Goal: Task Accomplishment & Management: Use online tool/utility

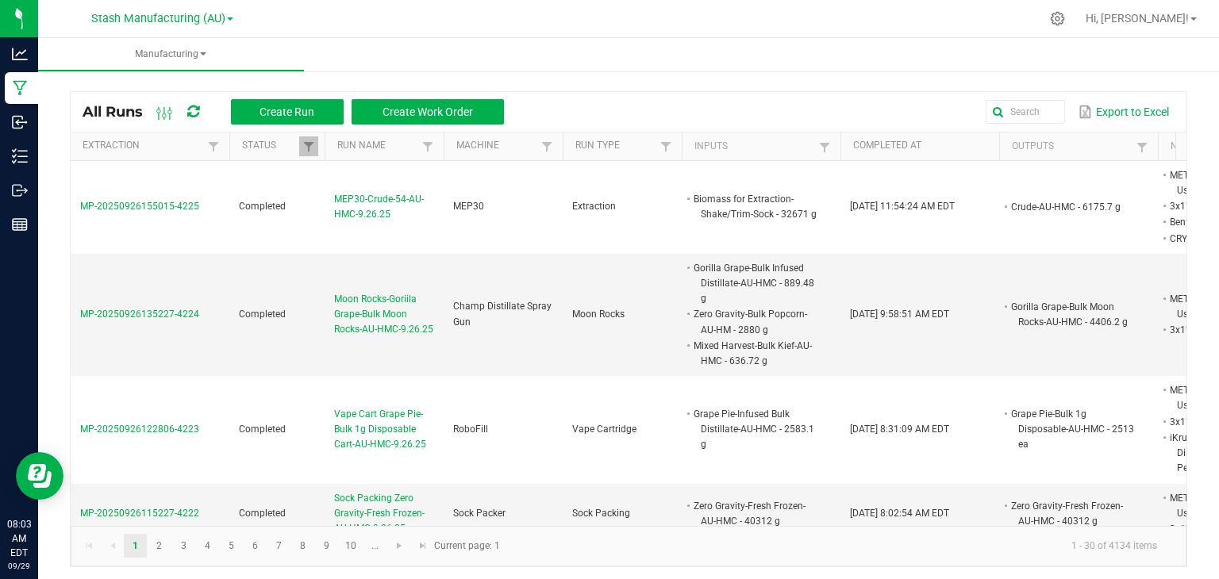
click at [436, 29] on div at bounding box center [661, 18] width 755 height 31
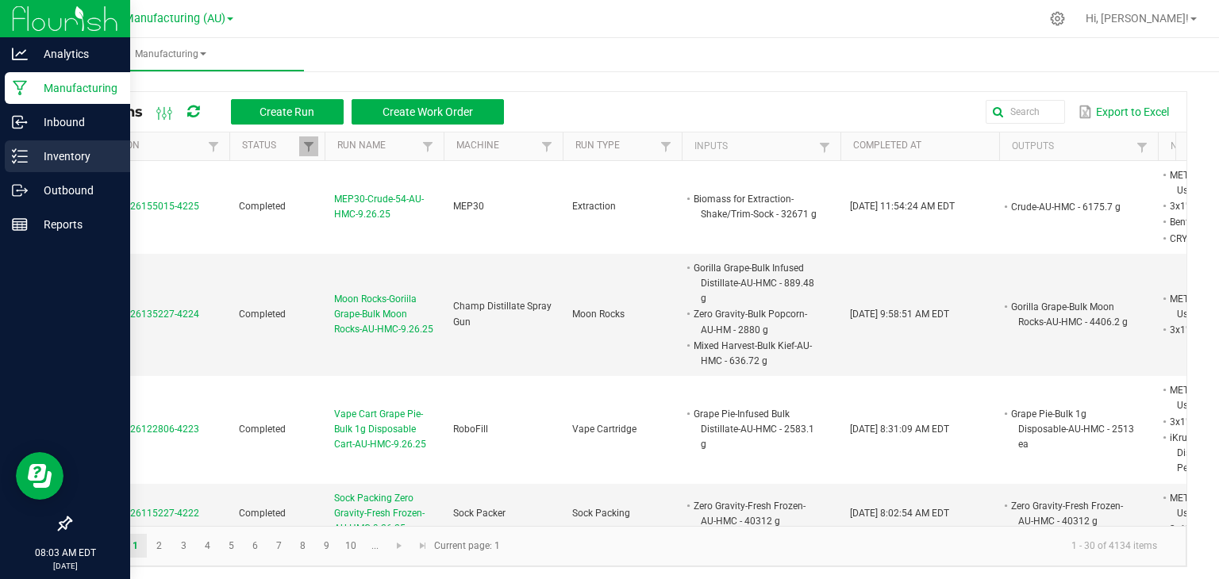
click at [71, 152] on p "Inventory" at bounding box center [75, 156] width 95 height 19
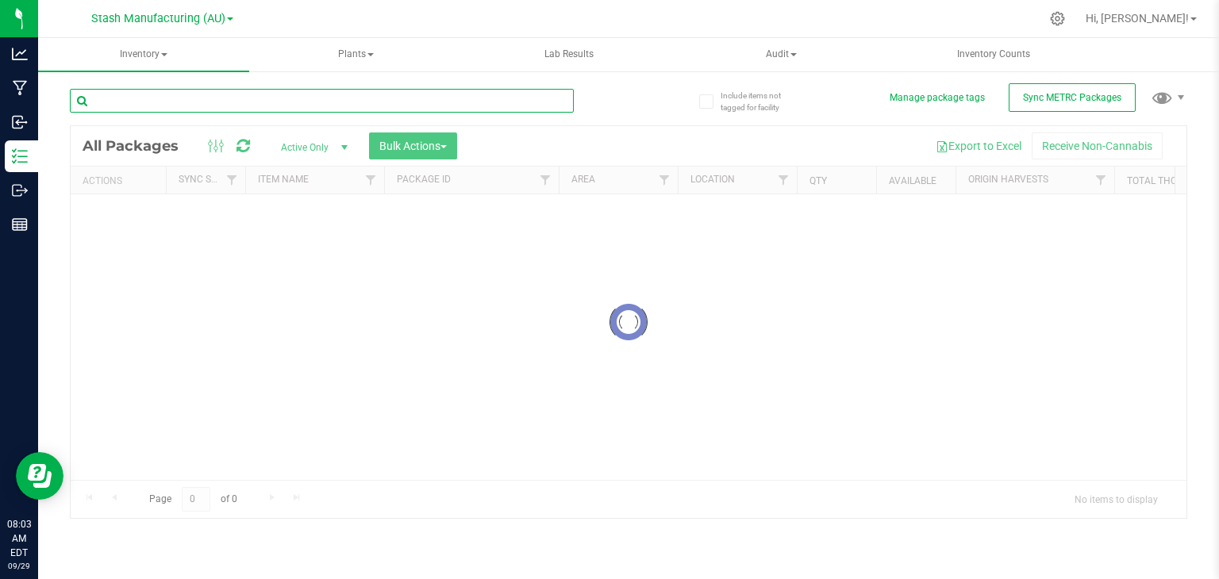
click at [168, 93] on input "text" at bounding box center [322, 101] width 504 height 24
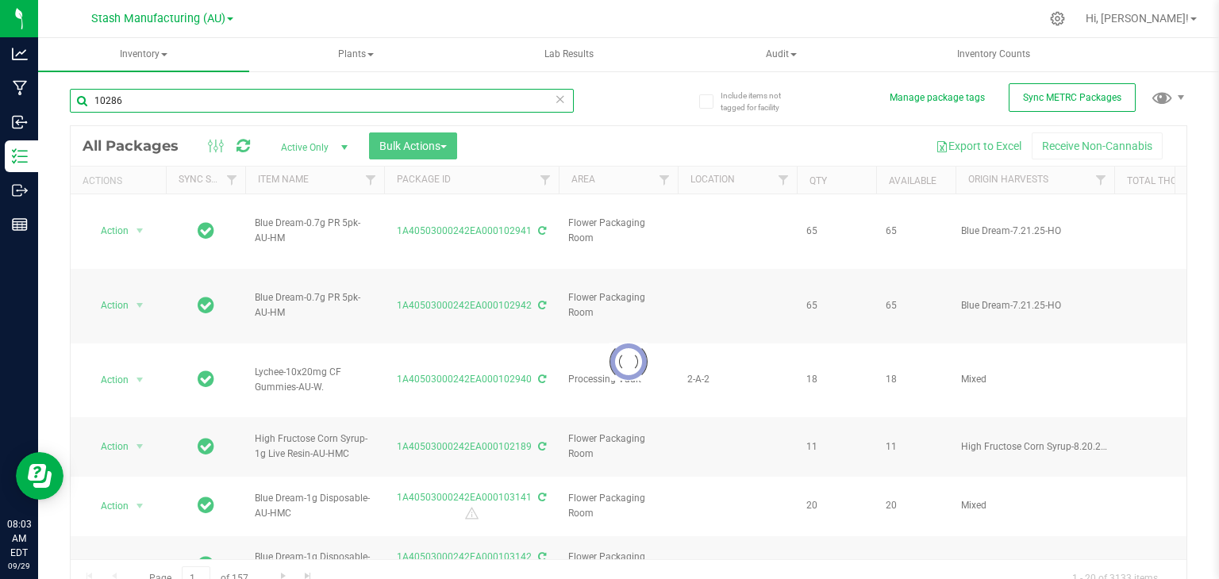
type input "102864"
type input "[DATE]"
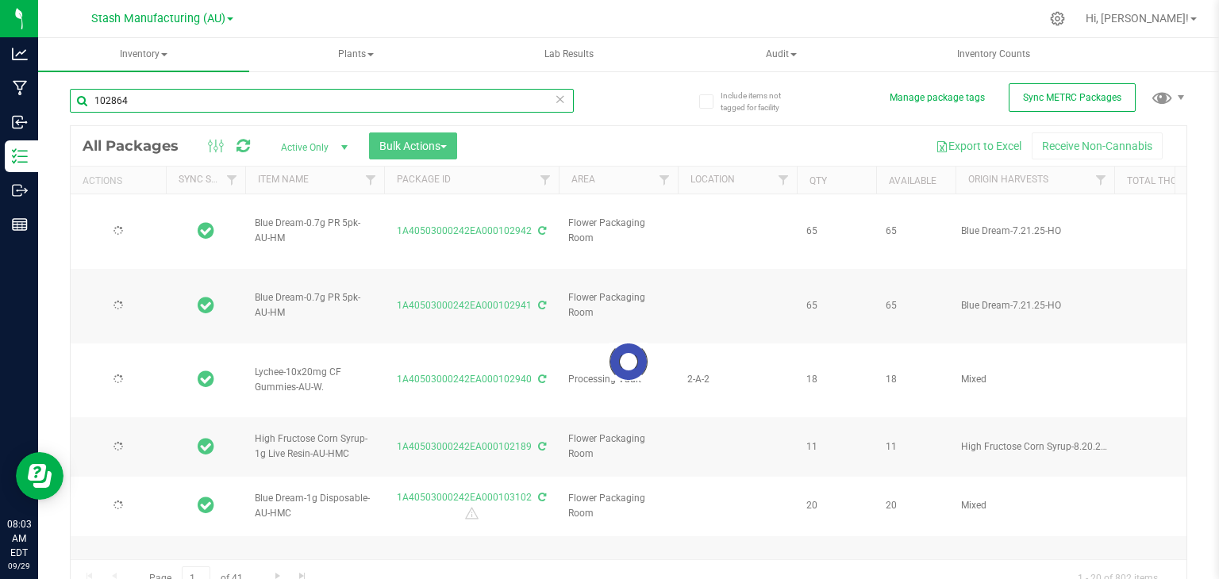
type input "[DATE]"
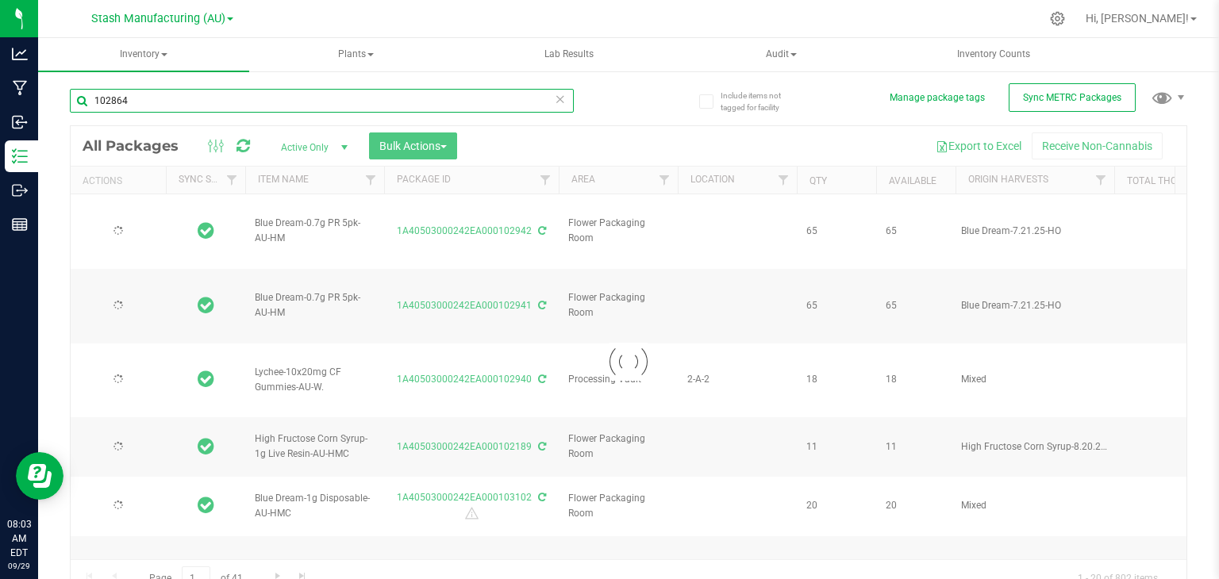
type input "[DATE]"
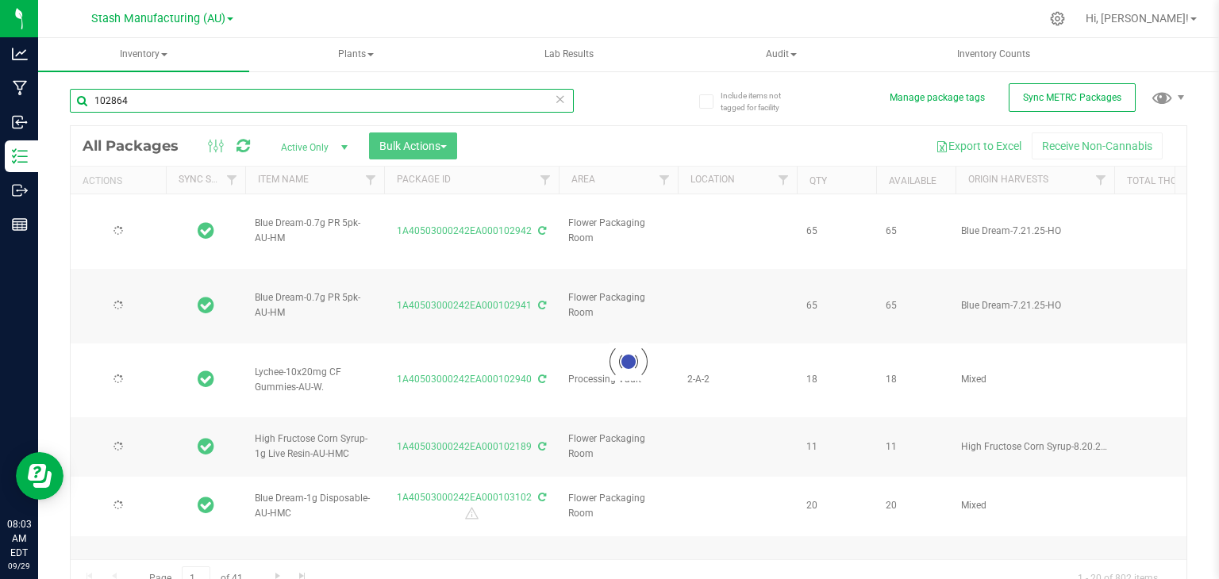
type input "[DATE]"
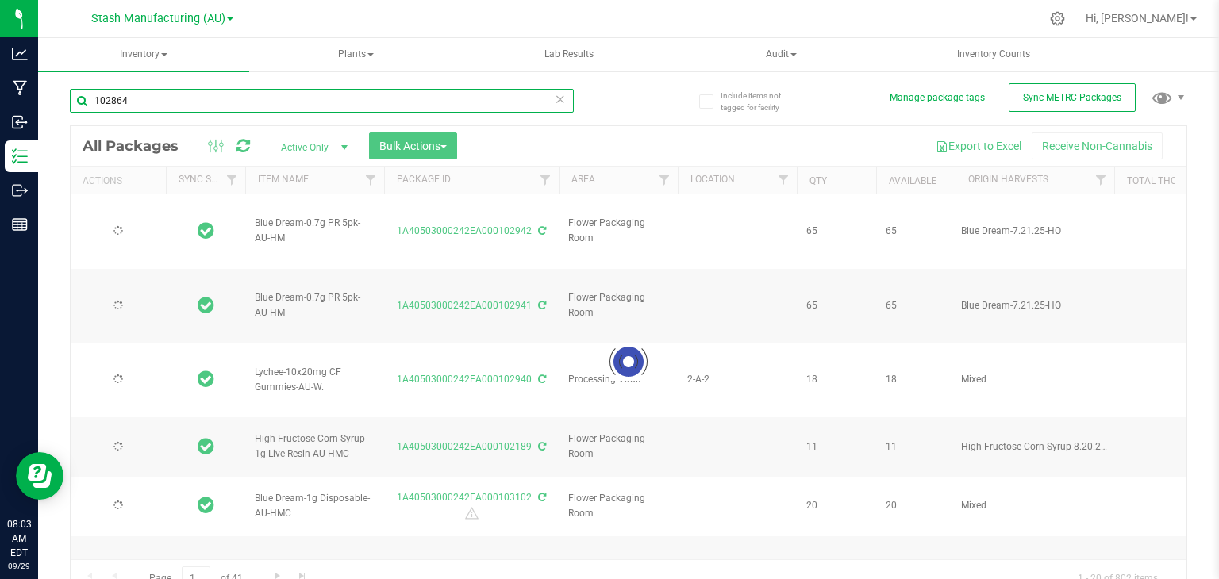
type input "[DATE]"
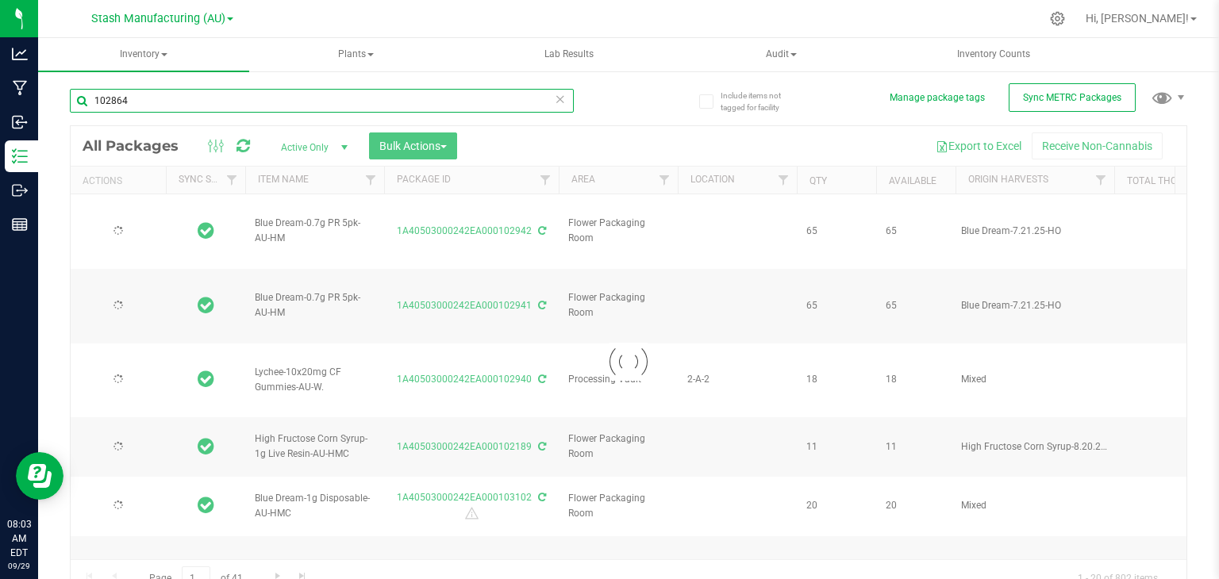
type input "[DATE]"
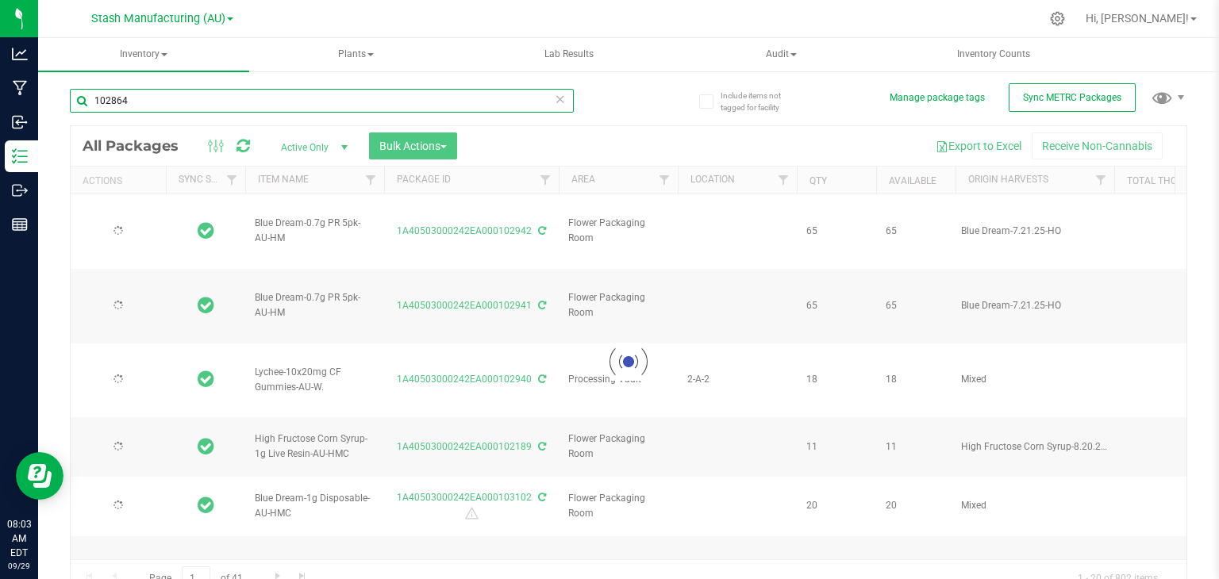
type input "[DATE]"
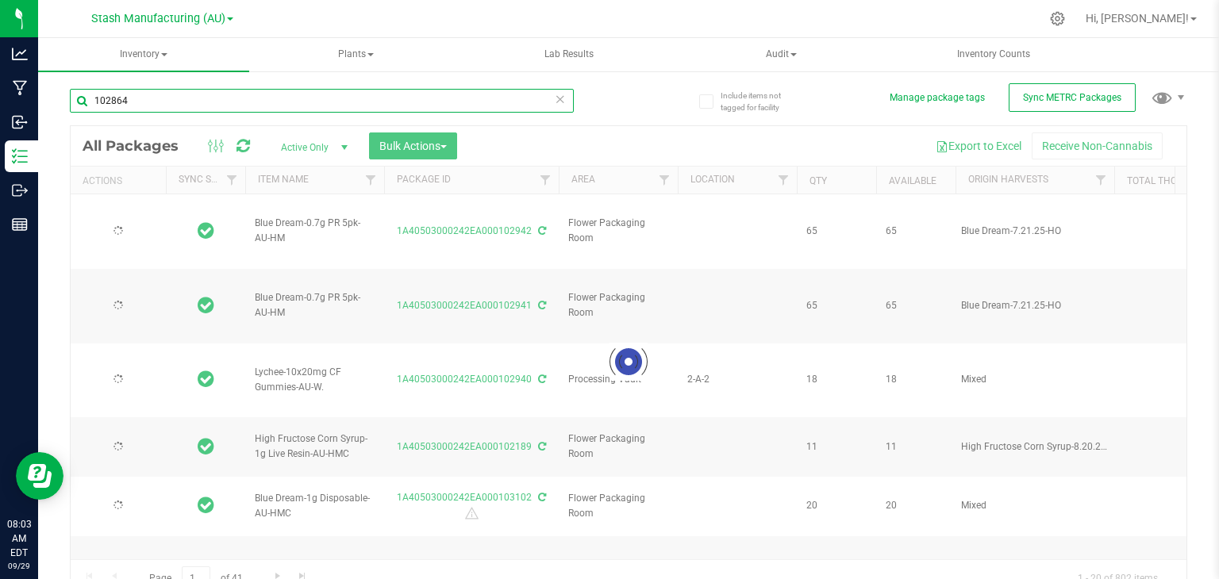
type input "[DATE]"
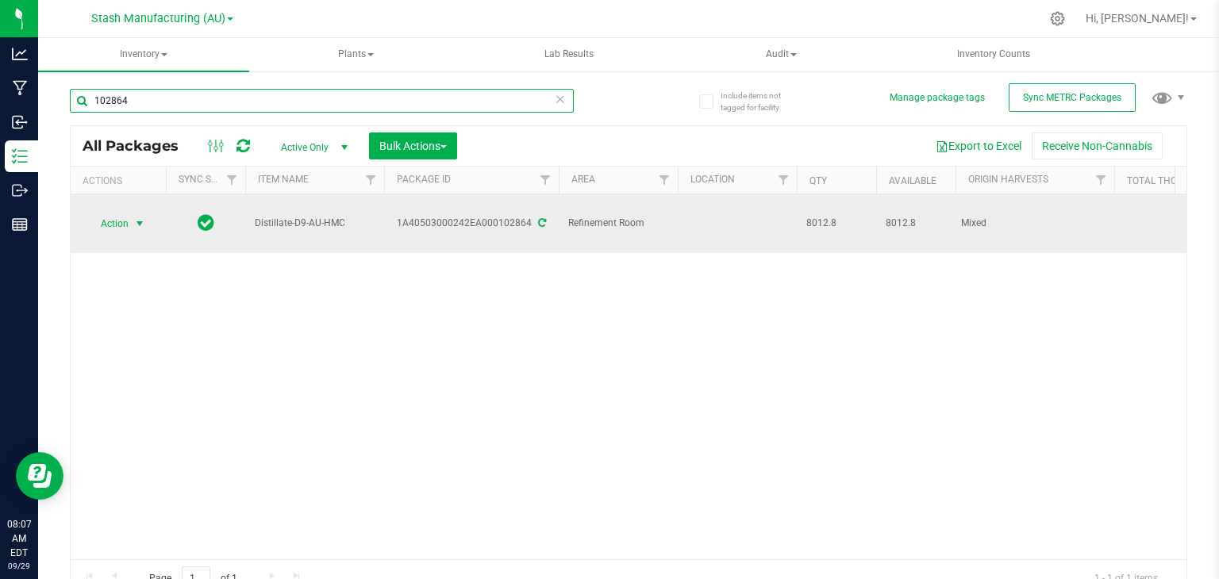
type input "102864"
click at [140, 217] on span "select" at bounding box center [139, 223] width 13 height 13
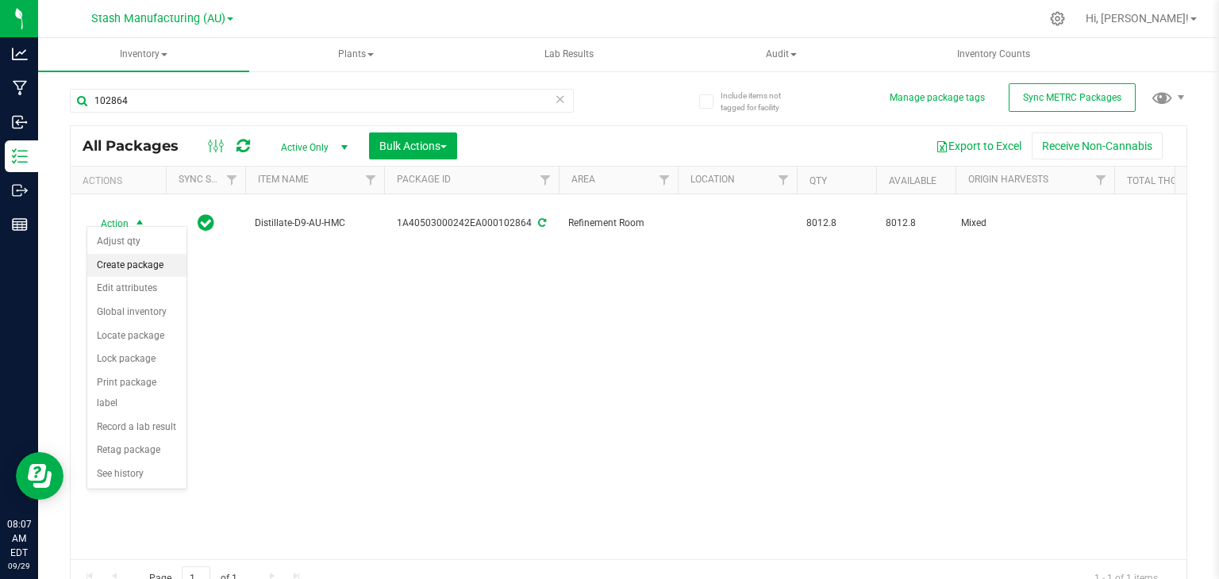
click at [136, 257] on li "Create package" at bounding box center [136, 266] width 99 height 24
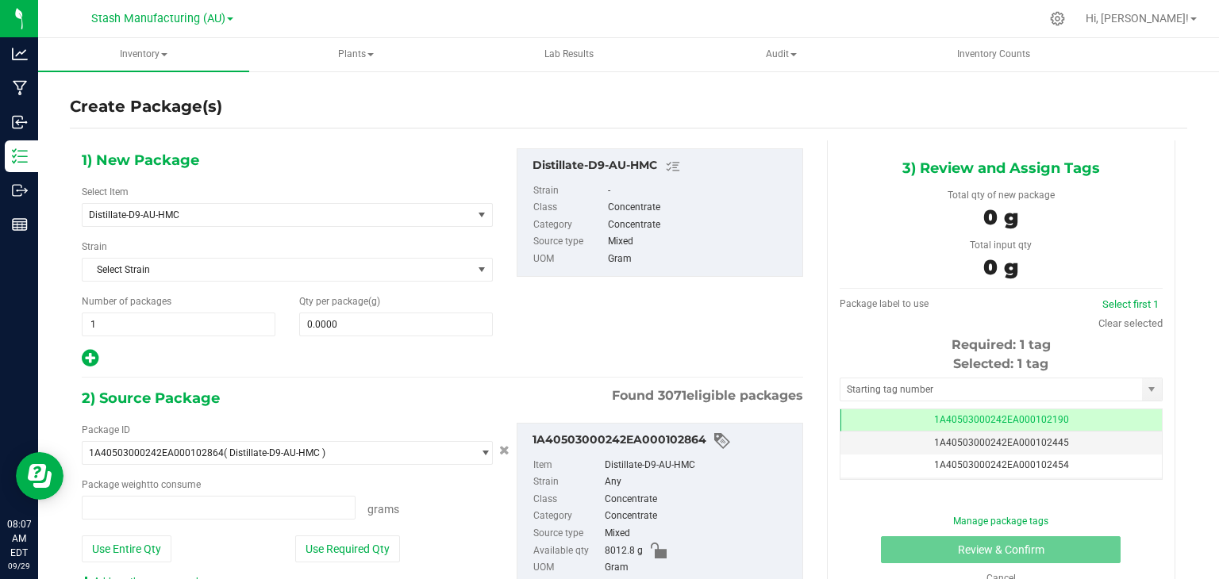
type input "0.0000 g"
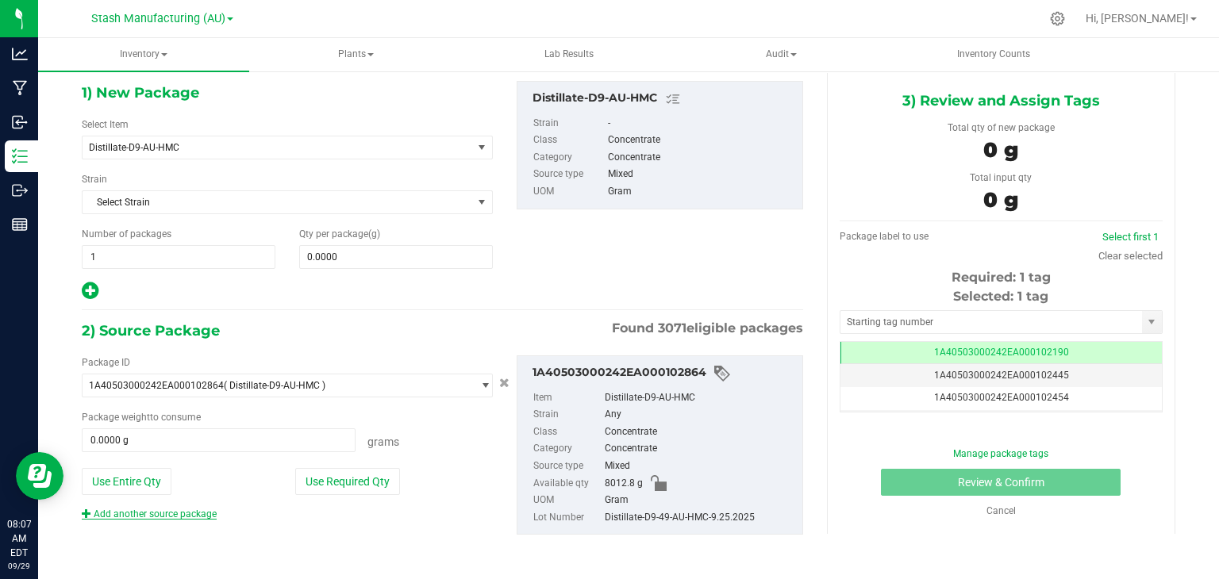
click at [100, 513] on link "Add another source package" at bounding box center [149, 514] width 135 height 11
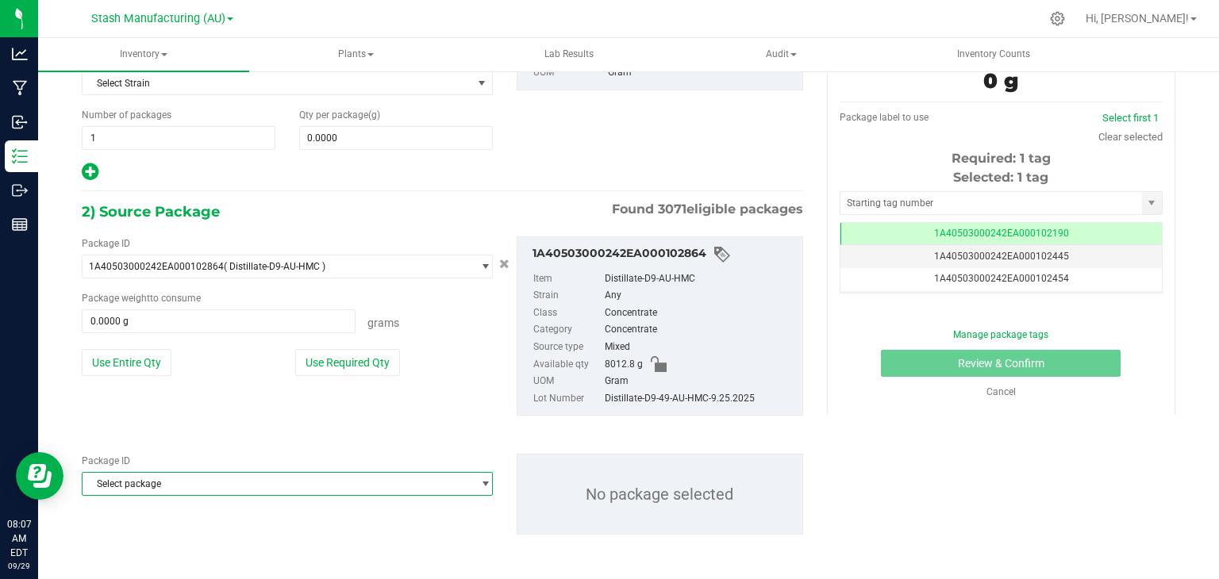
click at [215, 483] on span "Select package" at bounding box center [278, 484] width 390 height 22
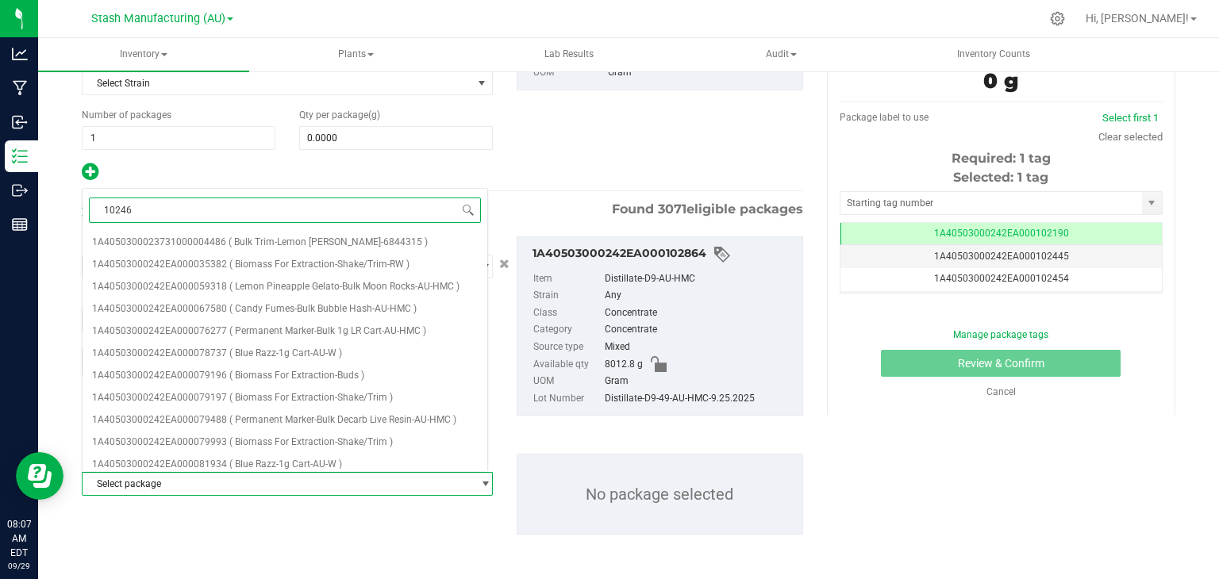
type input "102466"
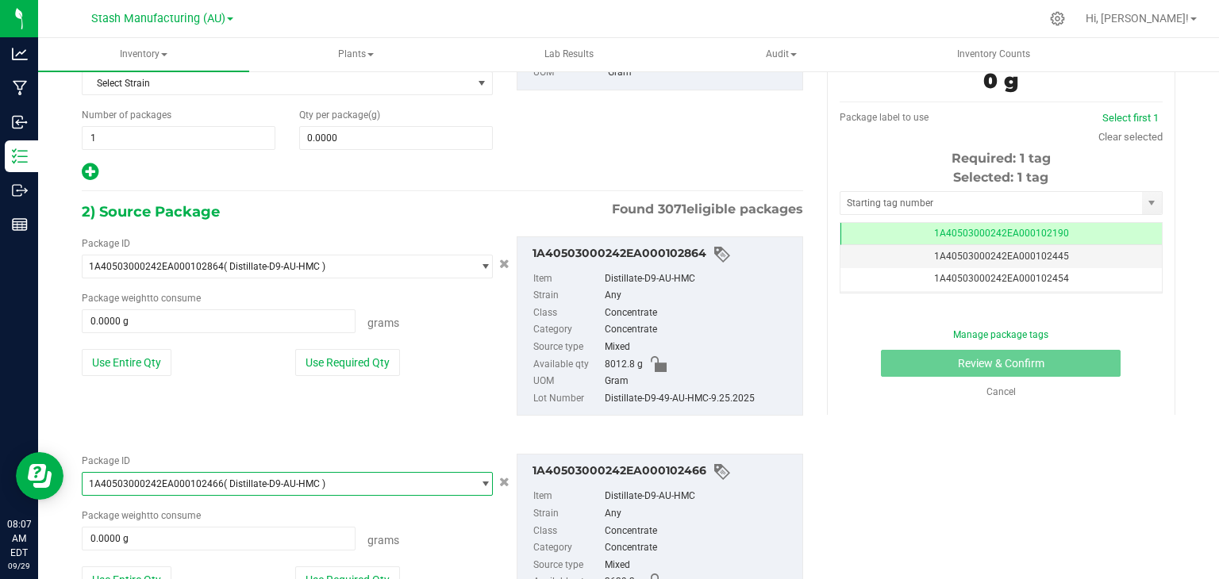
scroll to position [302, 0]
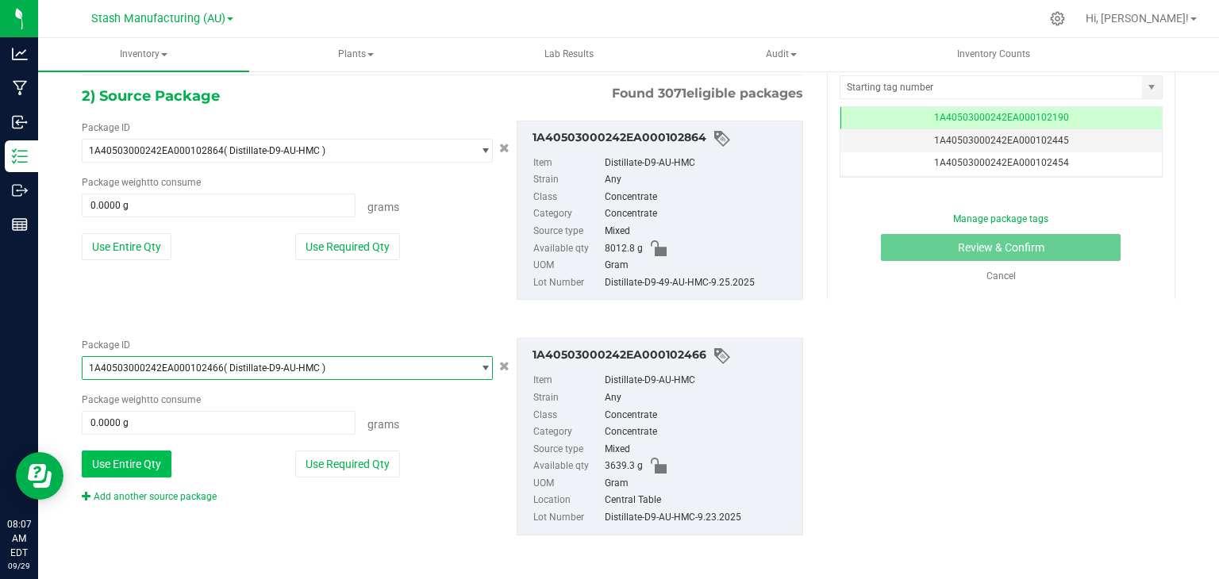
click at [134, 458] on button "Use Entire Qty" at bounding box center [127, 464] width 90 height 27
type input "3639.3000 g"
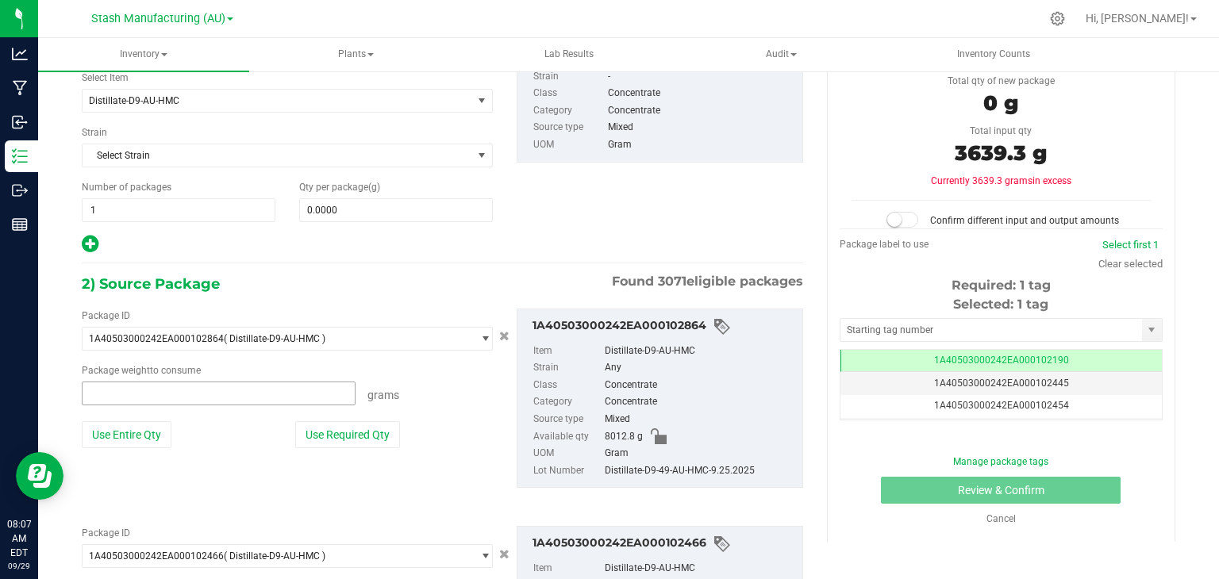
click at [247, 398] on span at bounding box center [219, 394] width 274 height 24
type input "4"
type input "7048.4"
type input "7048.4000 g"
click at [292, 481] on div "Package ID 1A40503000242EA000102864 ( Distillate-D9-AU-HMC ) 1A4050300023731000…" at bounding box center [442, 399] width 745 height 206
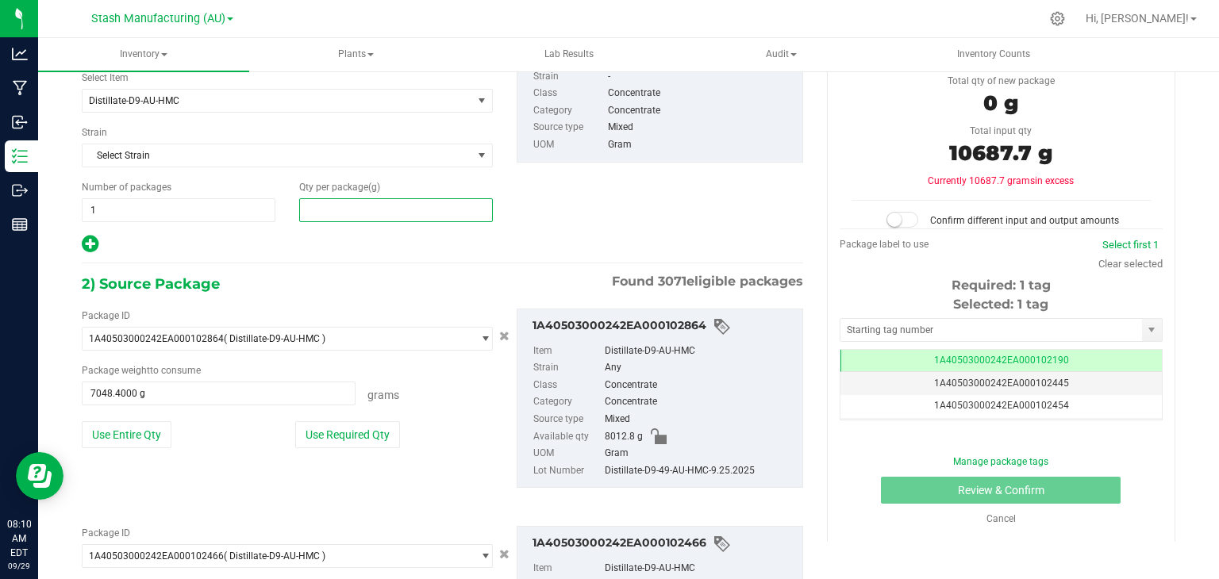
click at [381, 212] on span at bounding box center [396, 210] width 194 height 24
type input "10687.7"
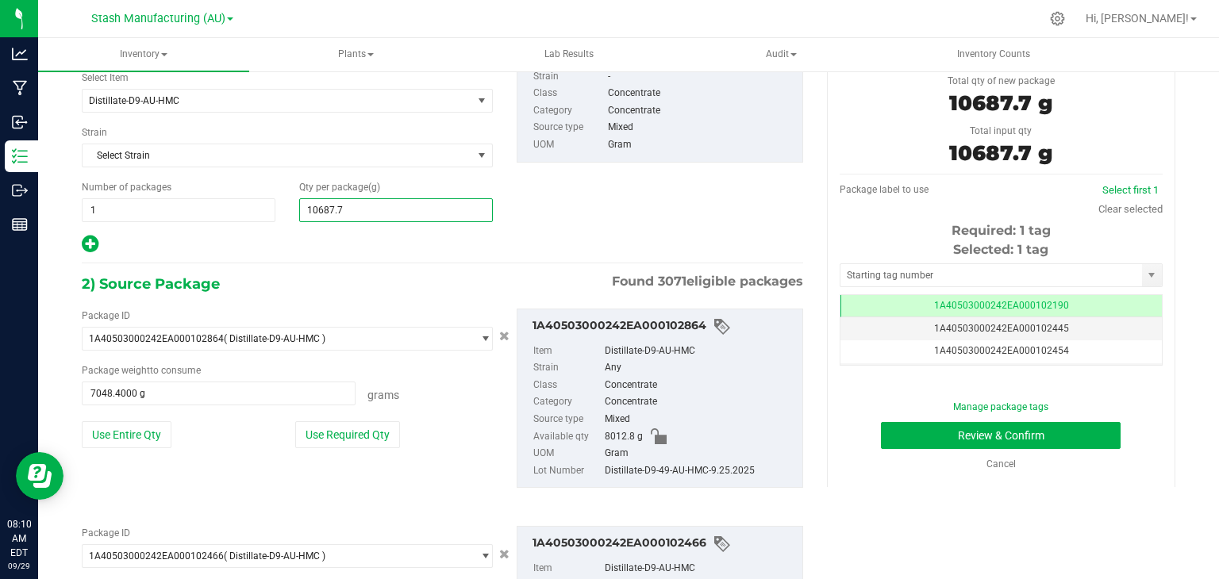
type input "10,687.7000"
click at [406, 236] on div at bounding box center [287, 244] width 411 height 21
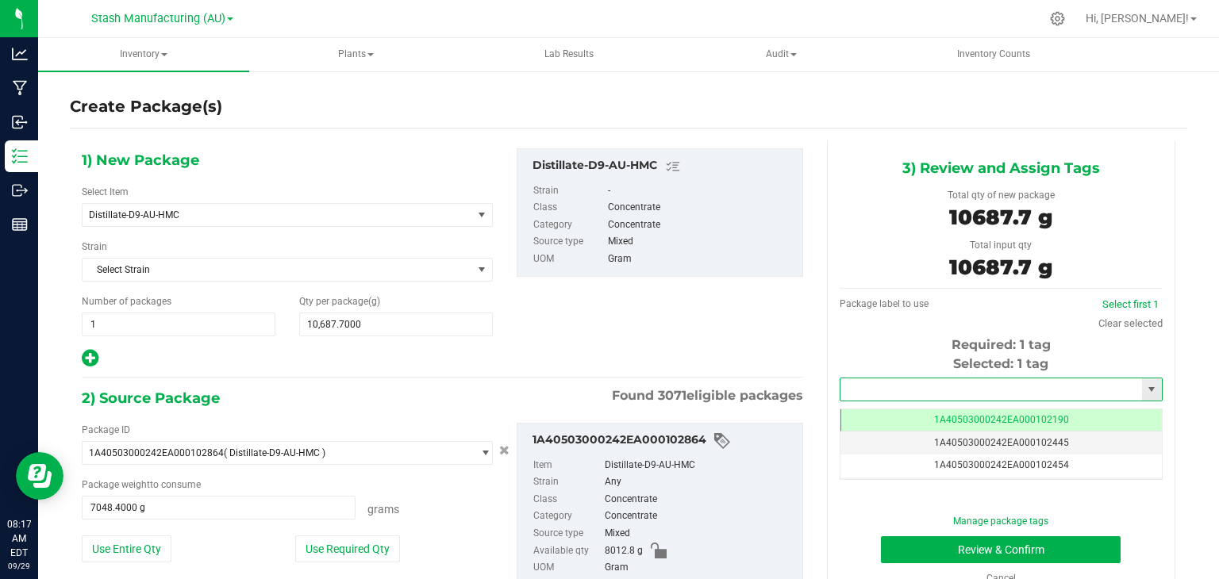
click at [906, 386] on input "text" at bounding box center [991, 390] width 302 height 22
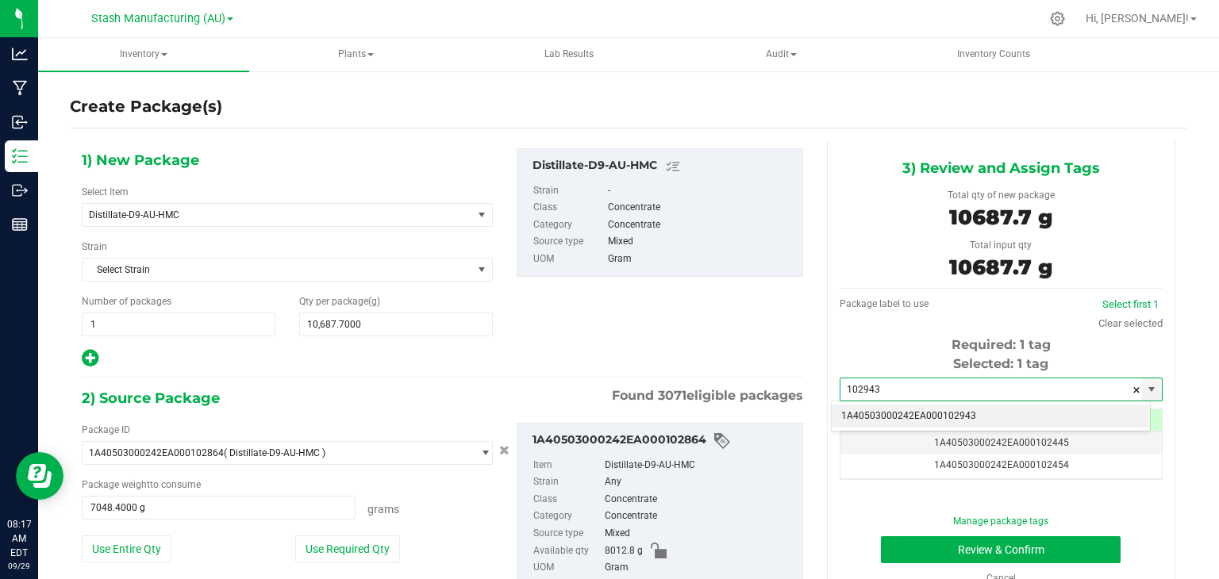
type input "102943"
click at [693, 324] on div "1) New Package Select Item Distillate-D9-AU-HMC 38 Special-28g Popcorn-AU-HM 38…" at bounding box center [442, 258] width 745 height 221
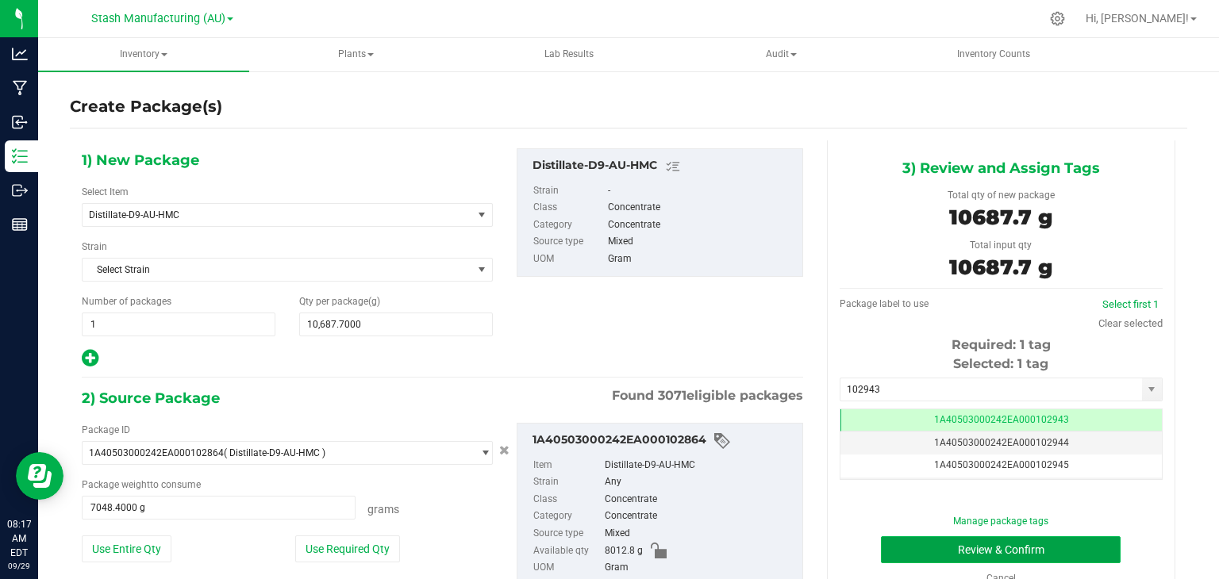
click at [984, 547] on button "Review & Confirm" at bounding box center [1001, 549] width 240 height 27
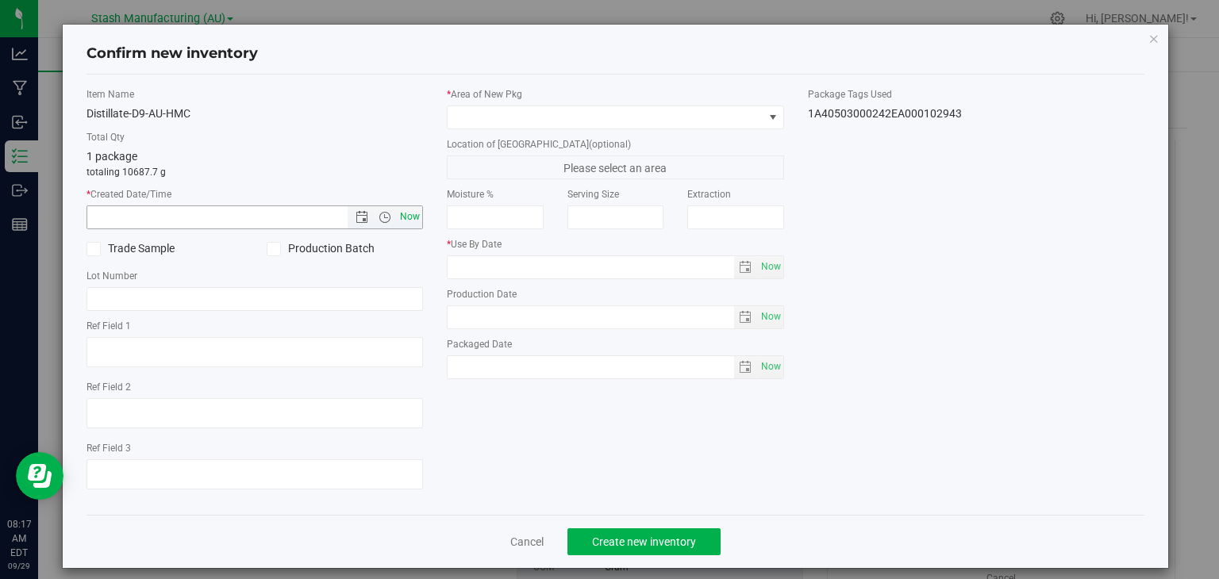
click at [409, 216] on span "Now" at bounding box center [410, 217] width 27 height 23
type input "[DATE] 8:17 AM"
click at [272, 249] on icon at bounding box center [273, 249] width 10 height 0
click at [0, 0] on input "Production Batch" at bounding box center [0, 0] width 0 height 0
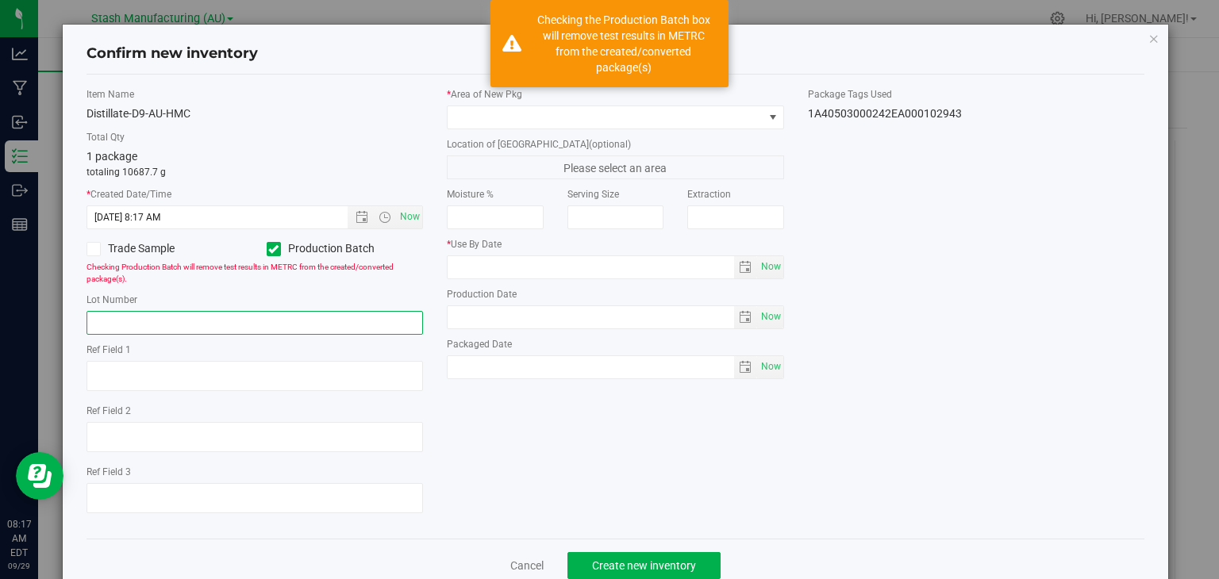
click at [255, 321] on input "text" at bounding box center [254, 323] width 337 height 24
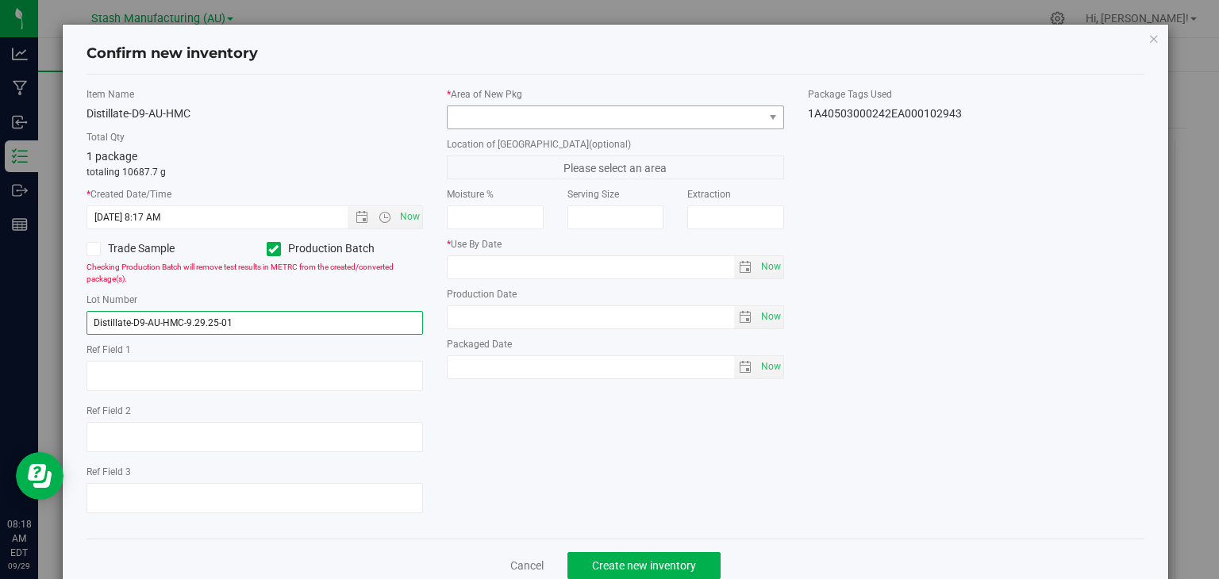
type input "Distillate-D9-AU-HMC-9.29.25-01"
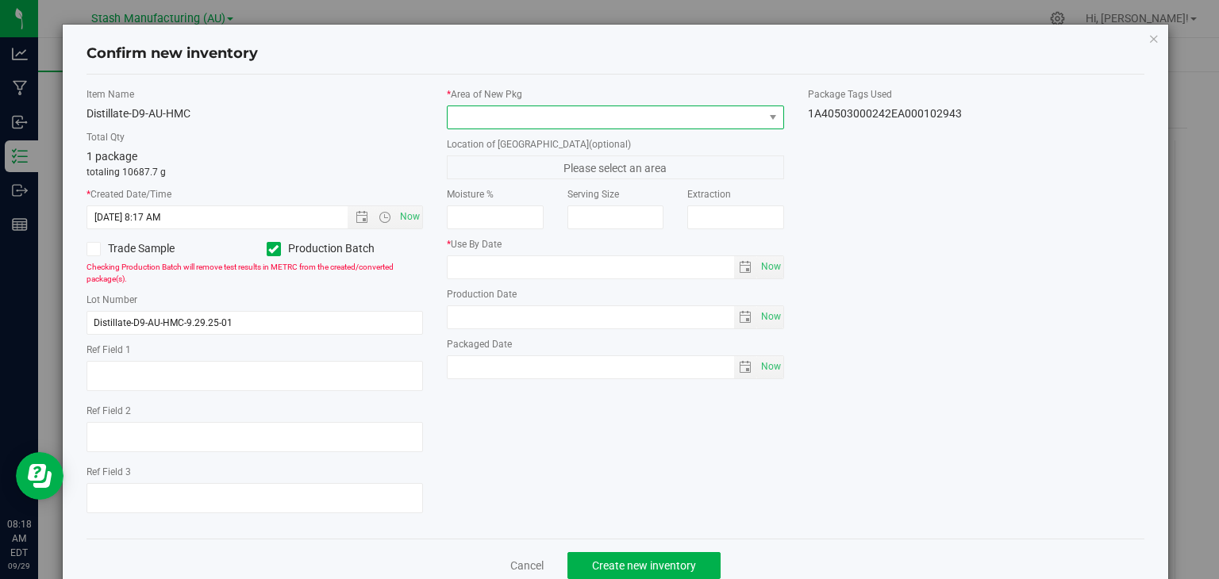
click at [587, 121] on span at bounding box center [606, 117] width 316 height 22
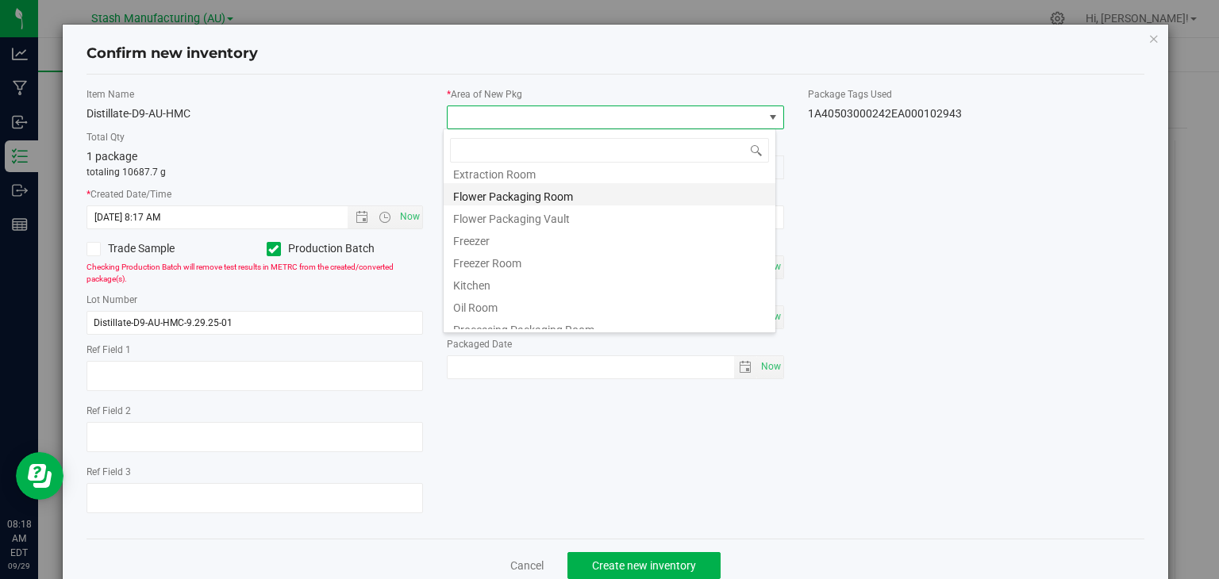
scroll to position [83, 0]
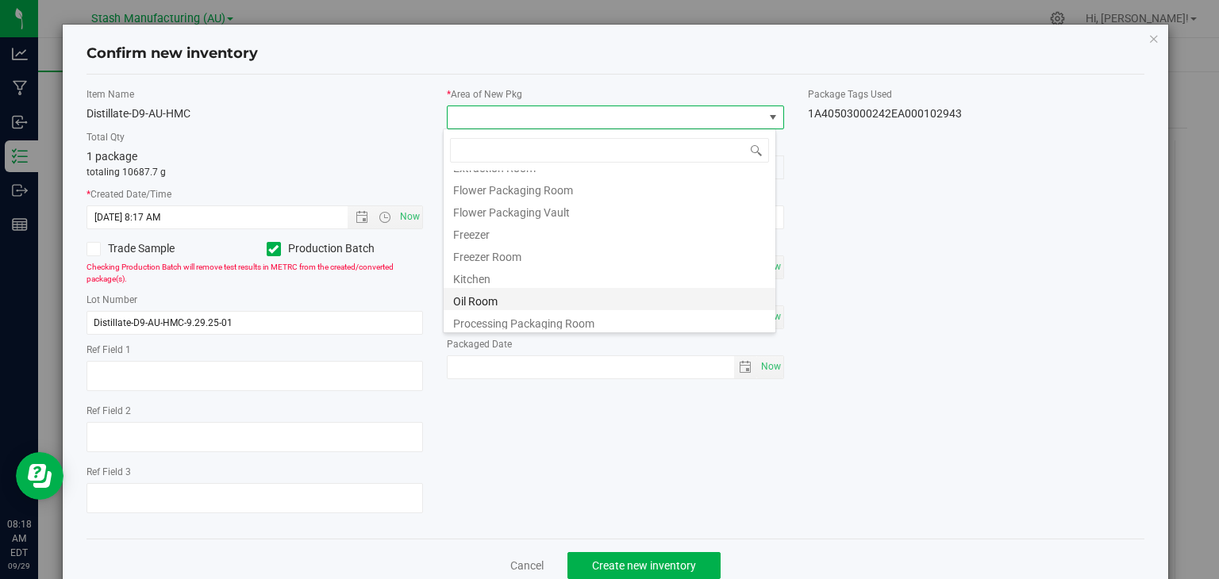
click at [492, 295] on li "Oil Room" at bounding box center [610, 299] width 332 height 22
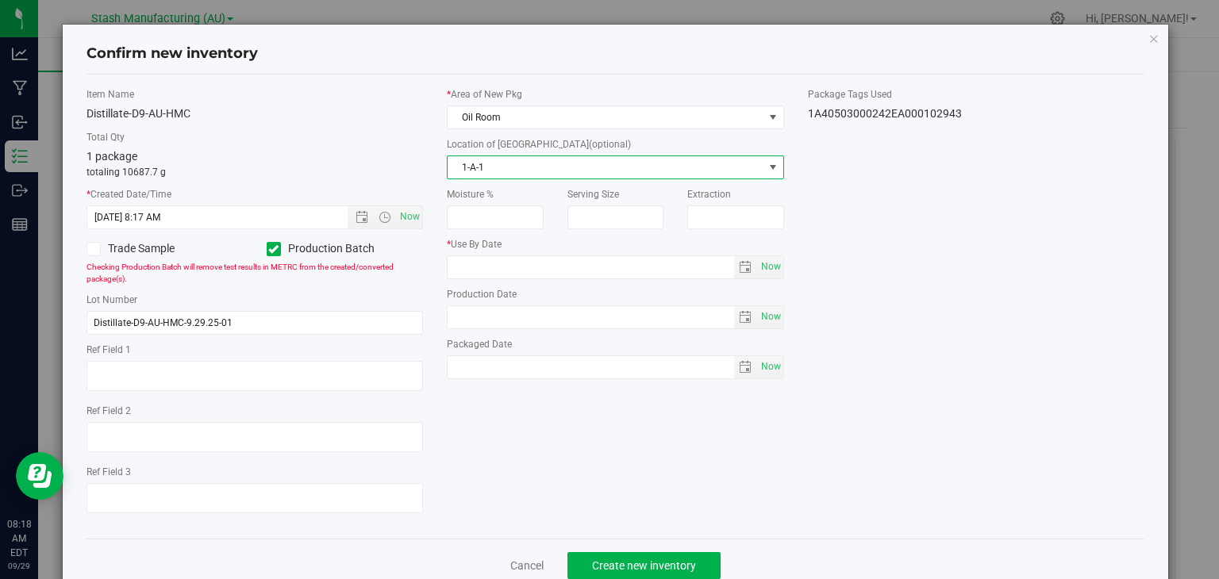
click at [552, 172] on span "1-A-1" at bounding box center [606, 167] width 316 height 22
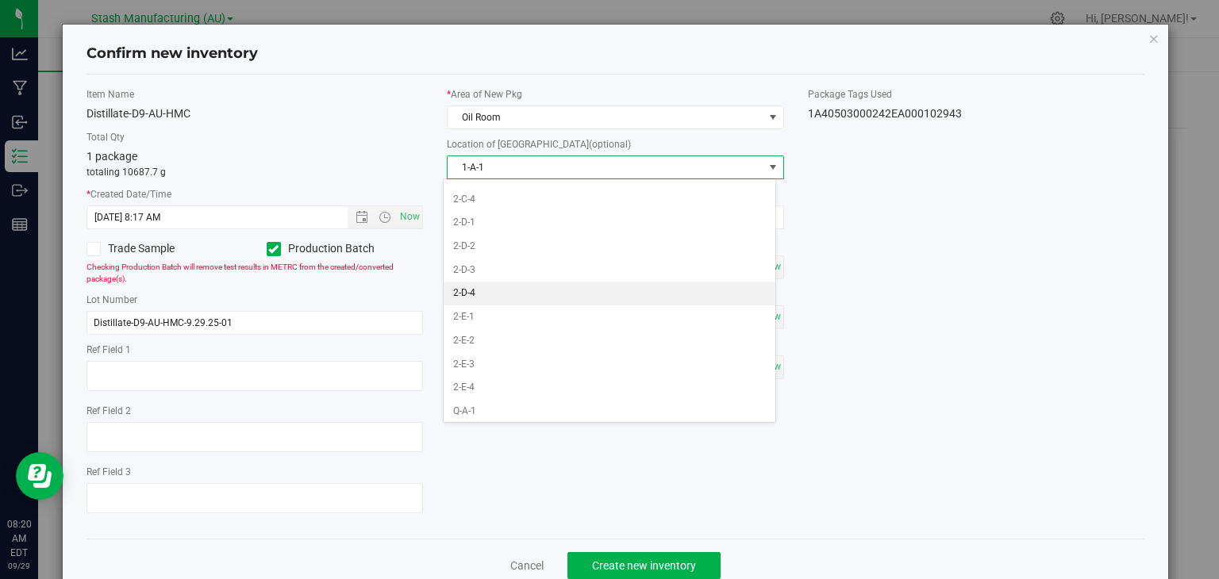
scroll to position [727, 0]
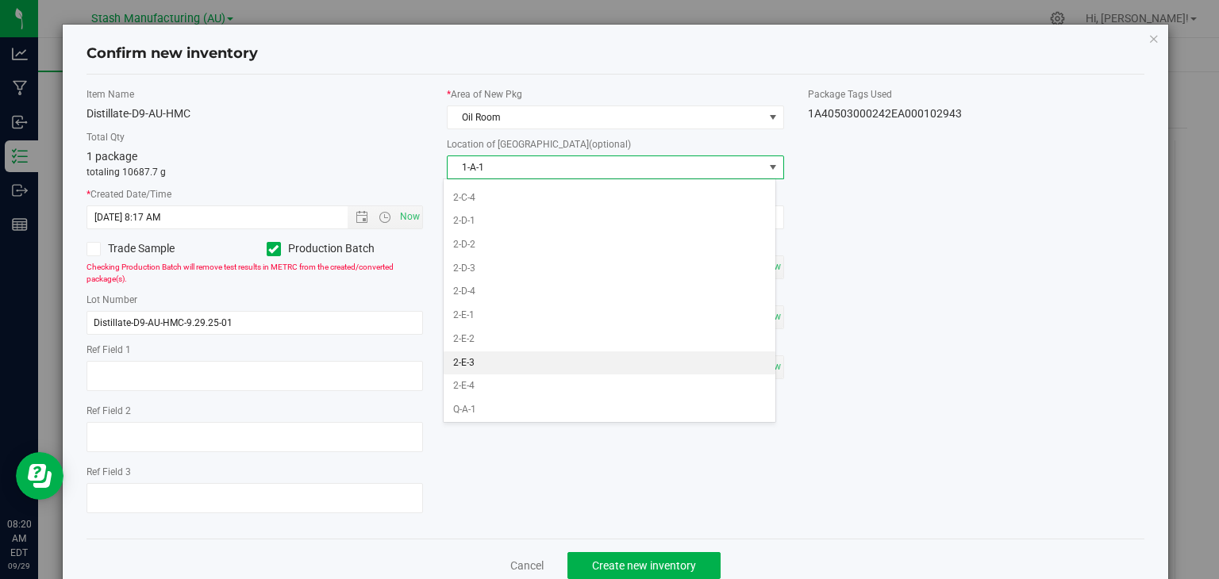
click at [467, 353] on li "2-E-3" at bounding box center [610, 364] width 332 height 24
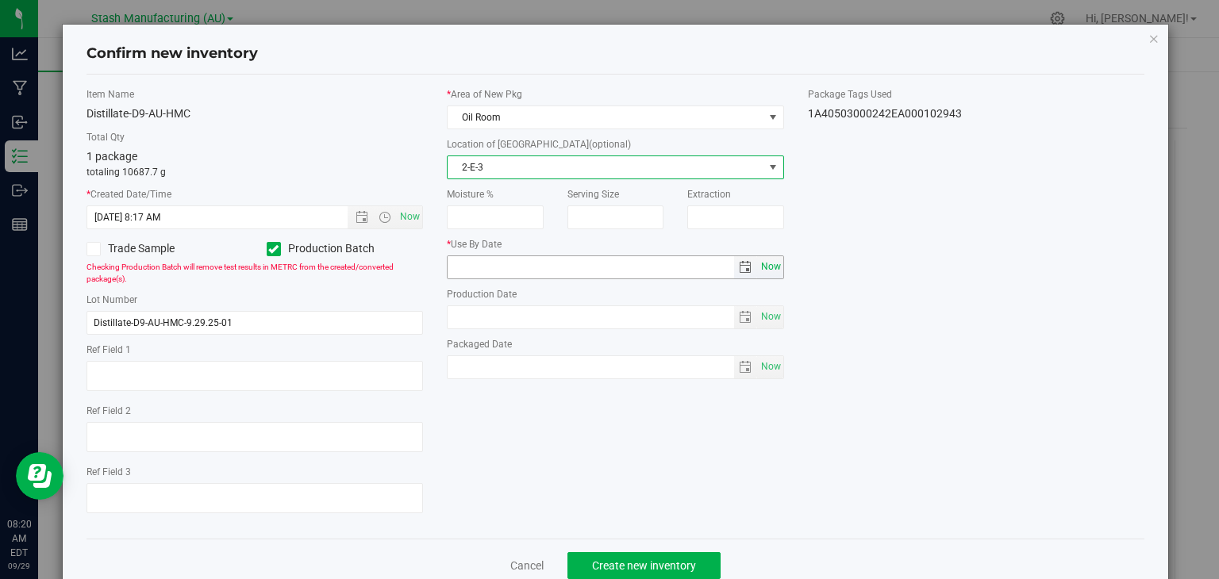
click at [765, 268] on span "Now" at bounding box center [770, 267] width 27 height 23
type input "[DATE]"
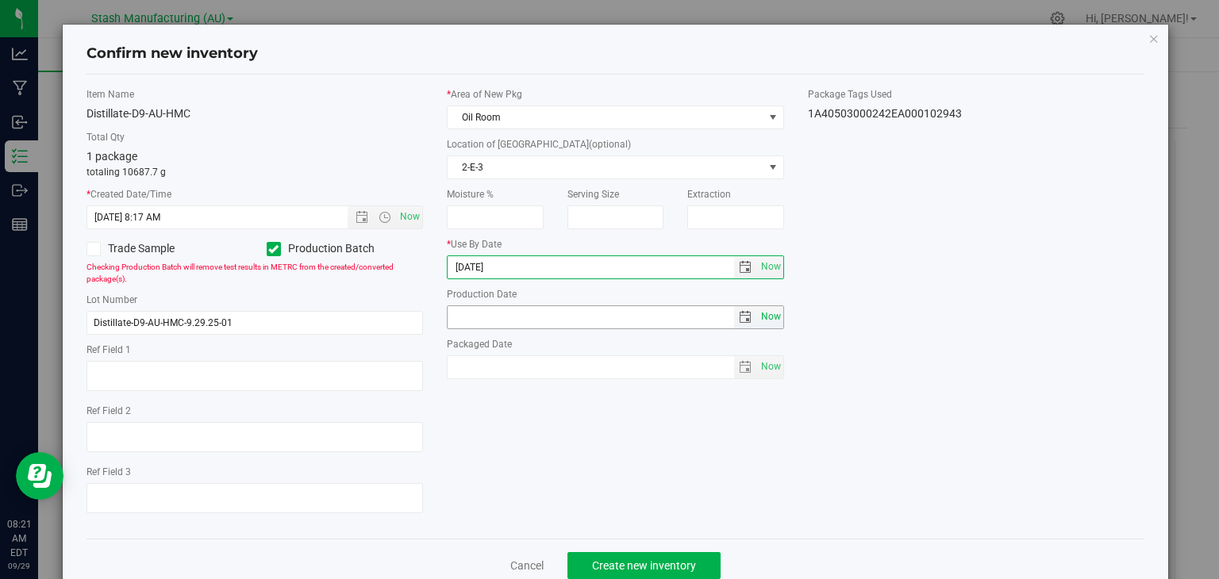
click at [767, 321] on span "Now" at bounding box center [770, 317] width 27 height 23
type input "[DATE]"
click at [467, 263] on input "[DATE]" at bounding box center [591, 267] width 286 height 22
type input "[DATE]"
click at [603, 431] on div "Item Name Distillate-D9-AU-HMC Total Qty 1 package totaling 10687.7 g * Created…" at bounding box center [616, 306] width 1082 height 439
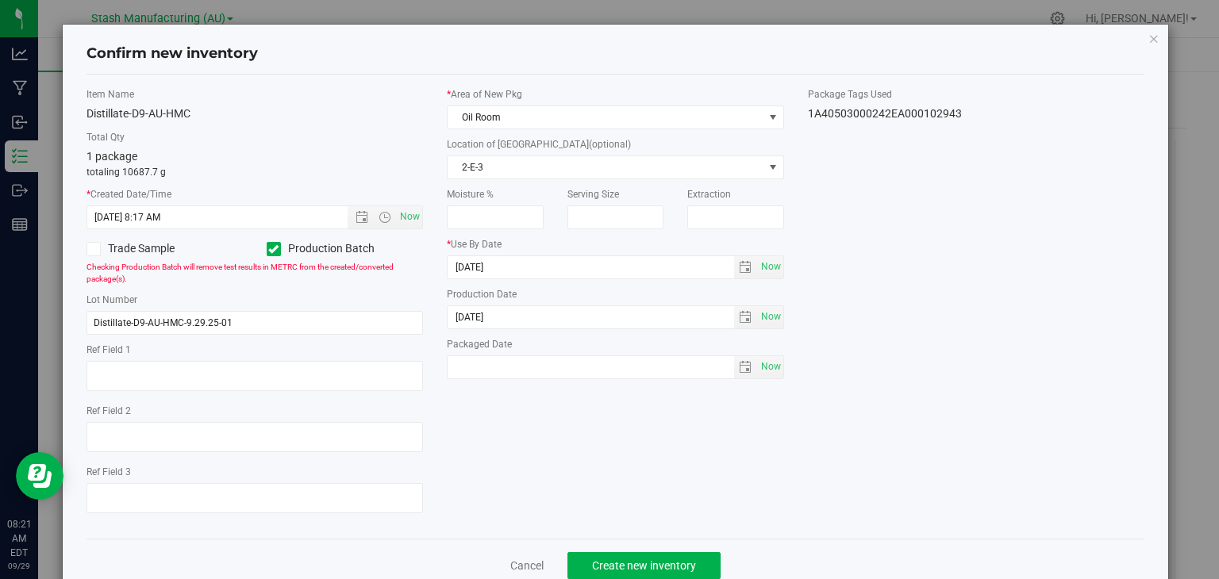
scroll to position [37, 0]
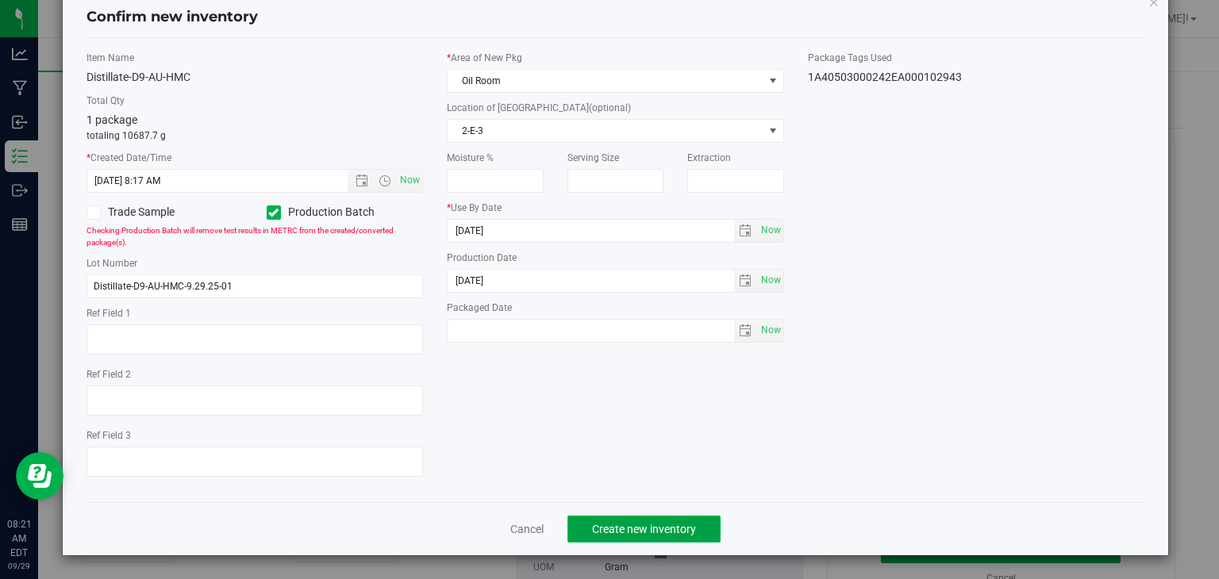
click at [627, 525] on span "Create new inventory" at bounding box center [644, 529] width 104 height 13
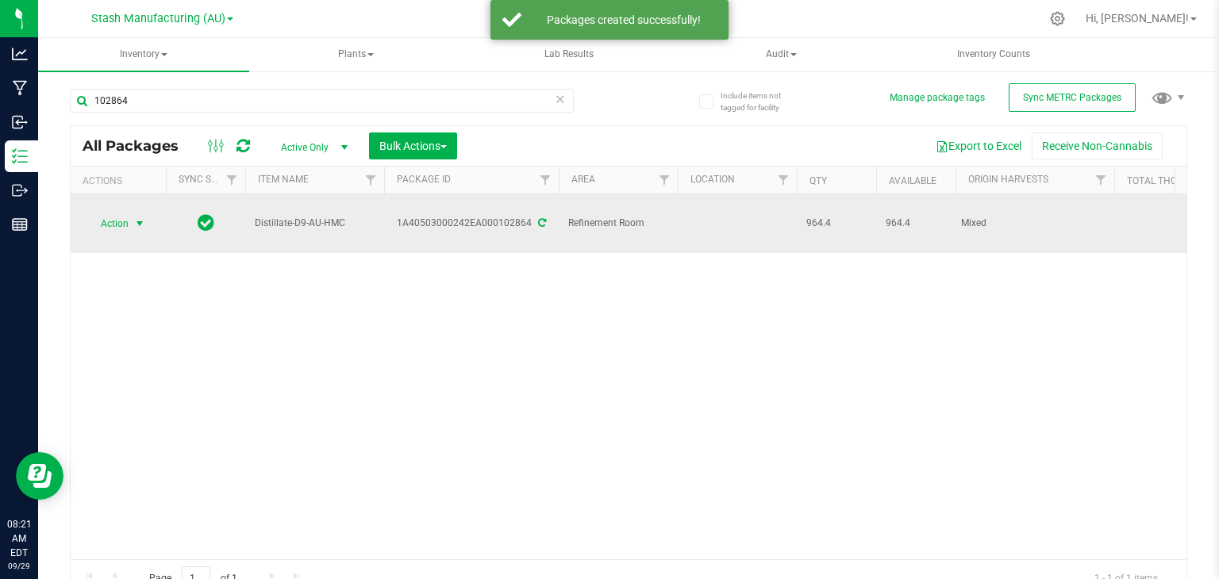
click at [136, 217] on span "select" at bounding box center [139, 223] width 13 height 13
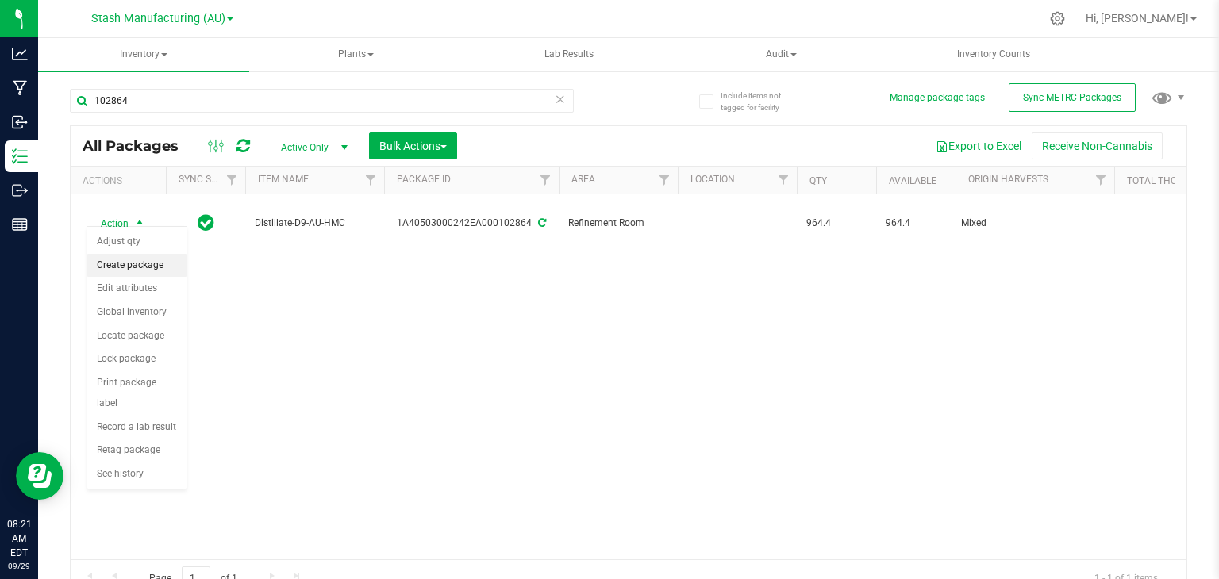
click at [156, 263] on li "Create package" at bounding box center [136, 266] width 99 height 24
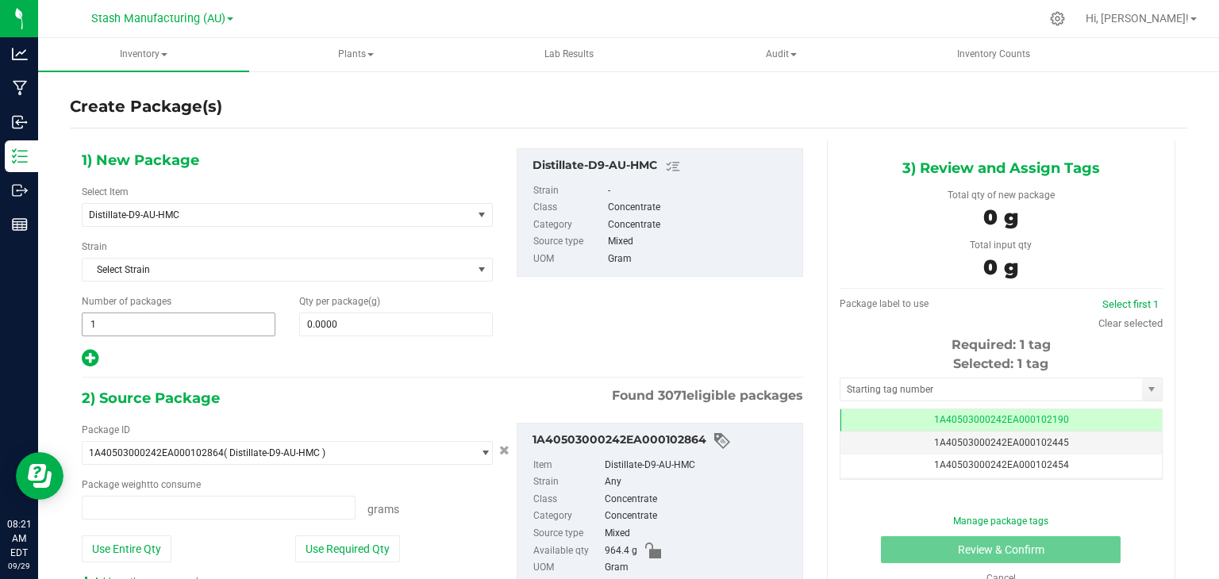
type input "0.0000 g"
type input "0"
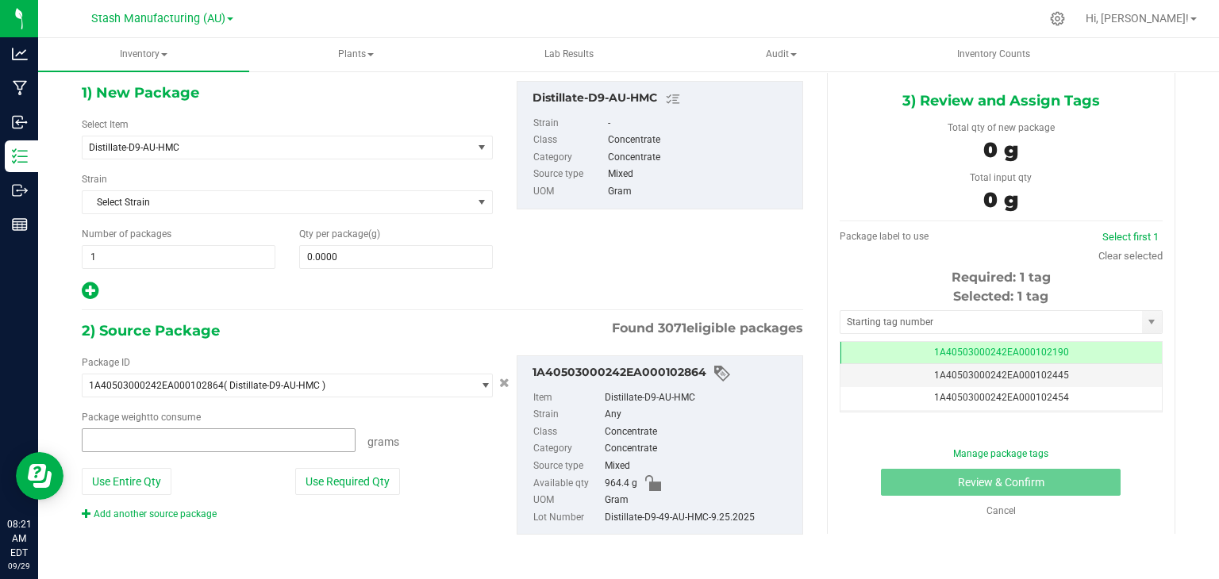
click at [171, 441] on span at bounding box center [219, 441] width 274 height 24
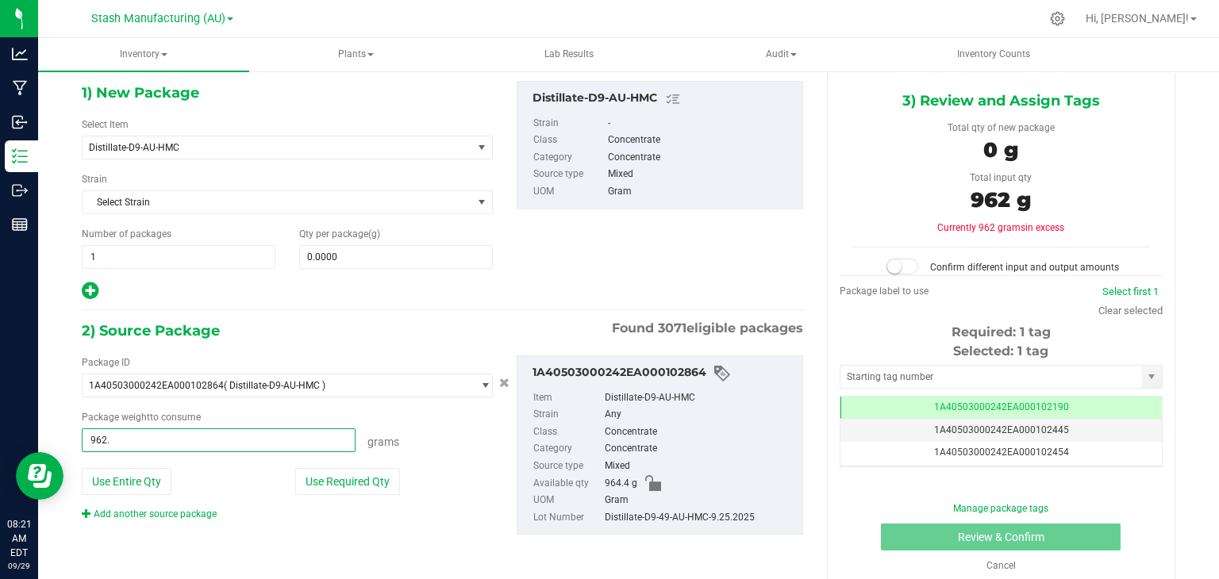
type input "962.5"
type input "962.5000 g"
click at [432, 429] on div "Grams" at bounding box center [424, 440] width 137 height 22
click at [362, 253] on span at bounding box center [396, 257] width 194 height 24
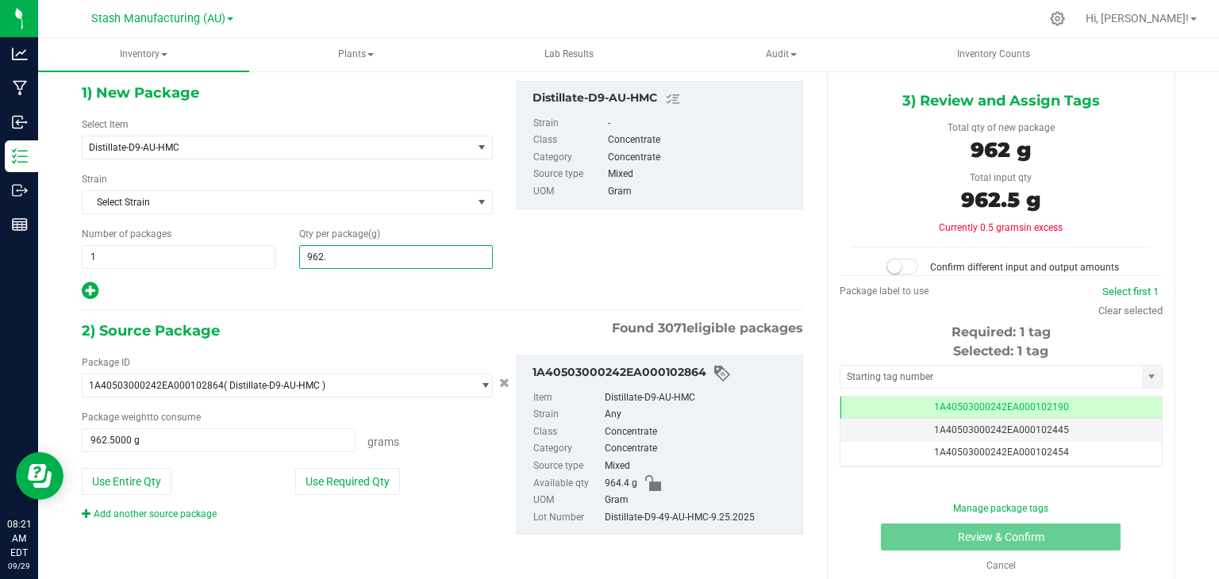
type input "962.5"
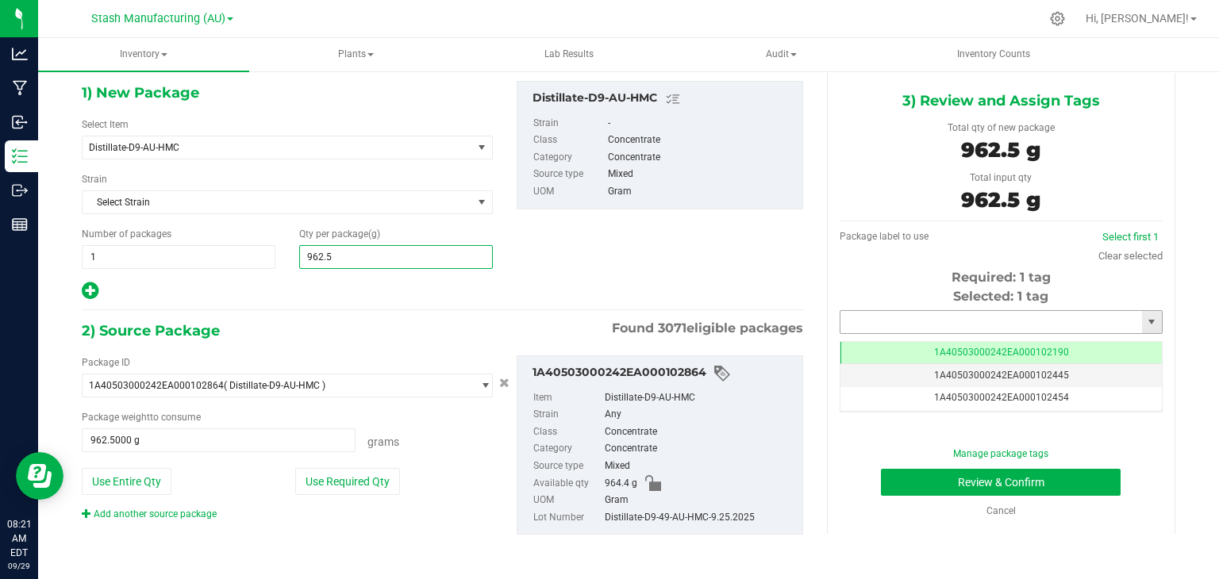
type input "962.5000"
click at [862, 325] on input "text" at bounding box center [991, 322] width 302 height 22
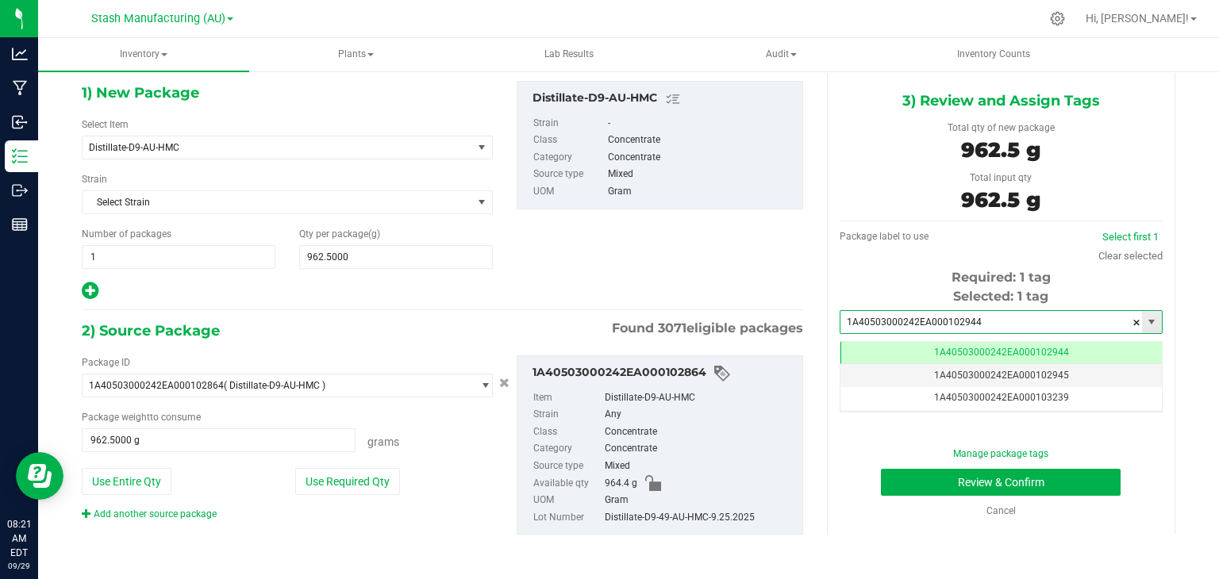
scroll to position [0, 0]
type input "1A40503000242EA000102944"
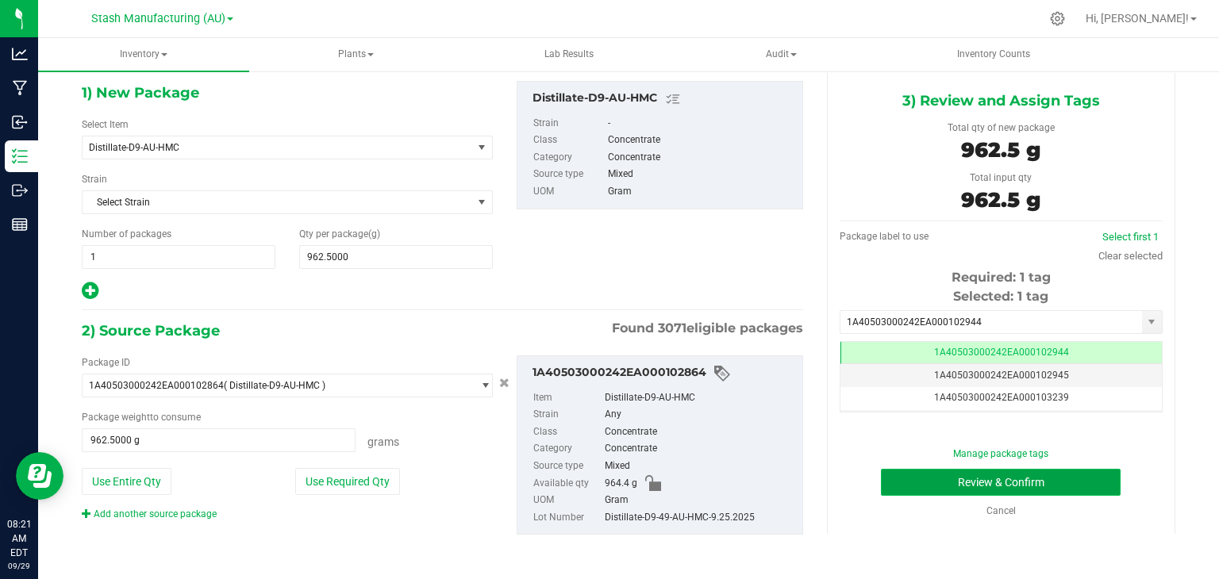
click at [968, 479] on button "Review & Confirm" at bounding box center [1001, 482] width 240 height 27
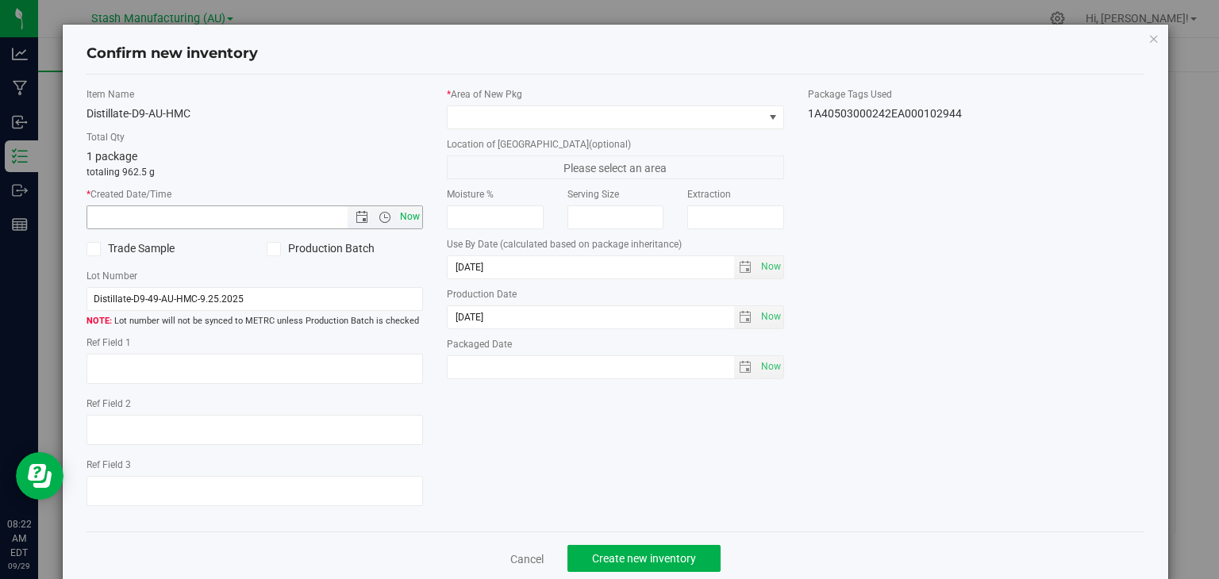
click at [401, 217] on span "Now" at bounding box center [410, 217] width 27 height 23
type input "[DATE] 8:22 AM"
click at [270, 249] on icon at bounding box center [273, 249] width 10 height 0
click at [0, 0] on input "Production Batch" at bounding box center [0, 0] width 0 height 0
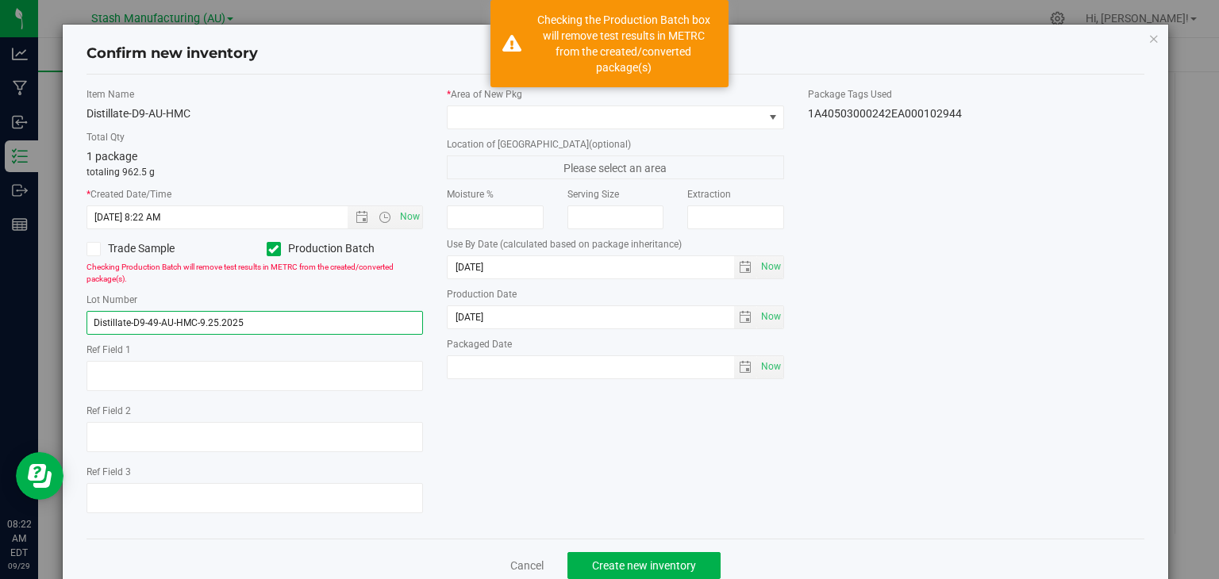
click at [156, 320] on input "Distillate-D9-49-AU-HMC-9.25.2025" at bounding box center [254, 323] width 337 height 24
click at [248, 317] on input "Distillate-D9--AU-HMC-9.25.2025" at bounding box center [254, 323] width 337 height 24
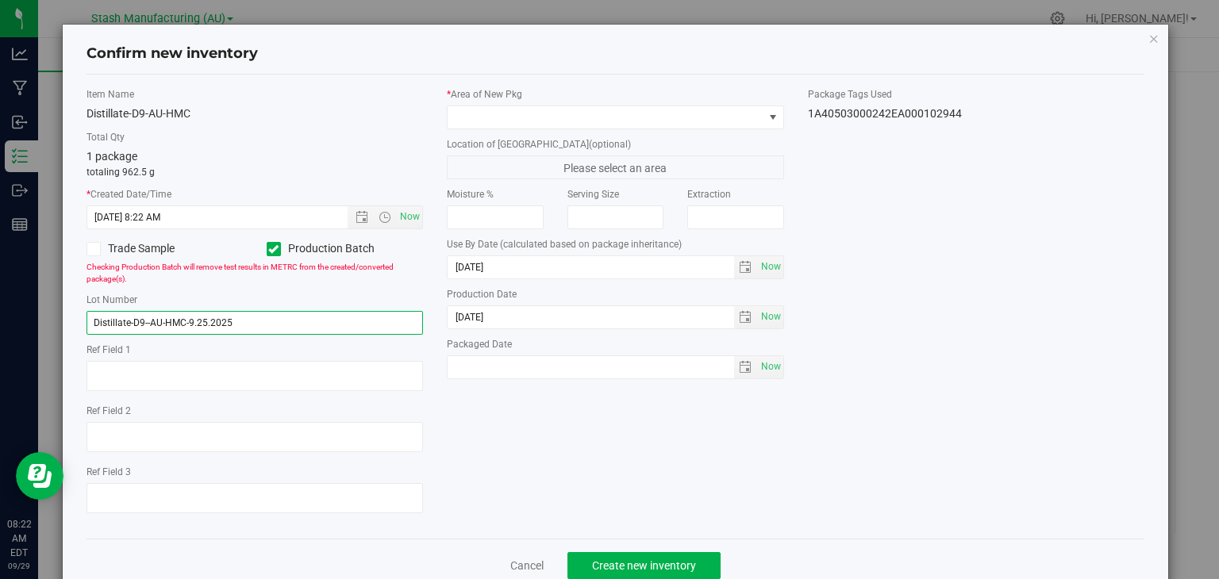
click at [205, 325] on input "Distillate-D9--AU-HMC-9.25.2025" at bounding box center [254, 323] width 337 height 24
click at [251, 319] on input "Distillate-D9--AU-HMC-9.29.2025" at bounding box center [254, 323] width 337 height 24
type input "Distillate-D9--AU-HMC-9.29.2025-02"
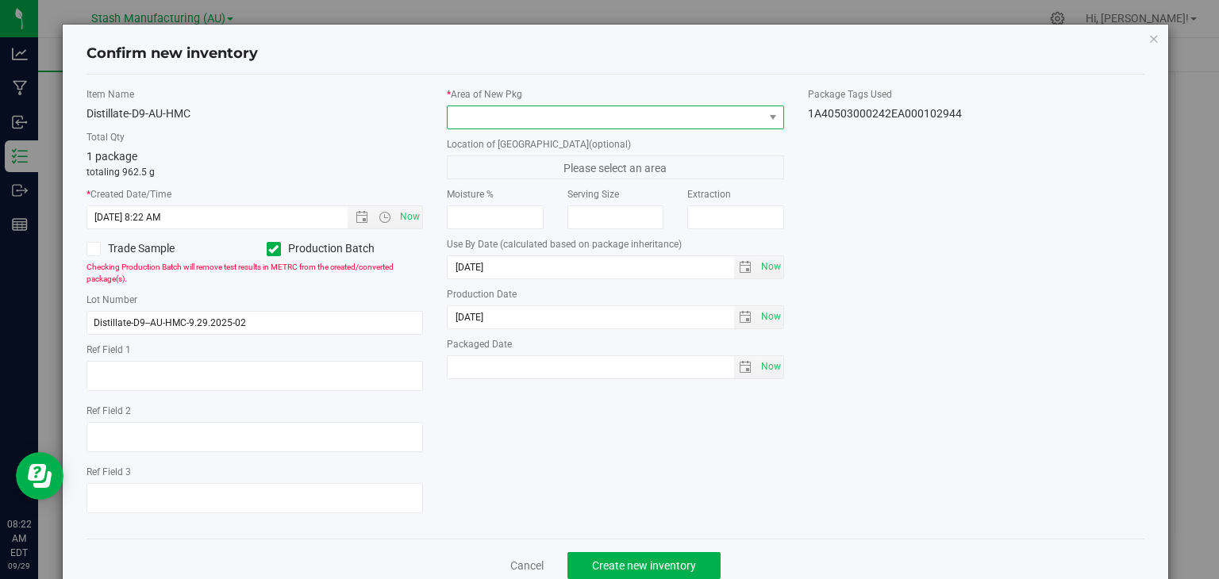
click at [518, 114] on span at bounding box center [606, 117] width 316 height 22
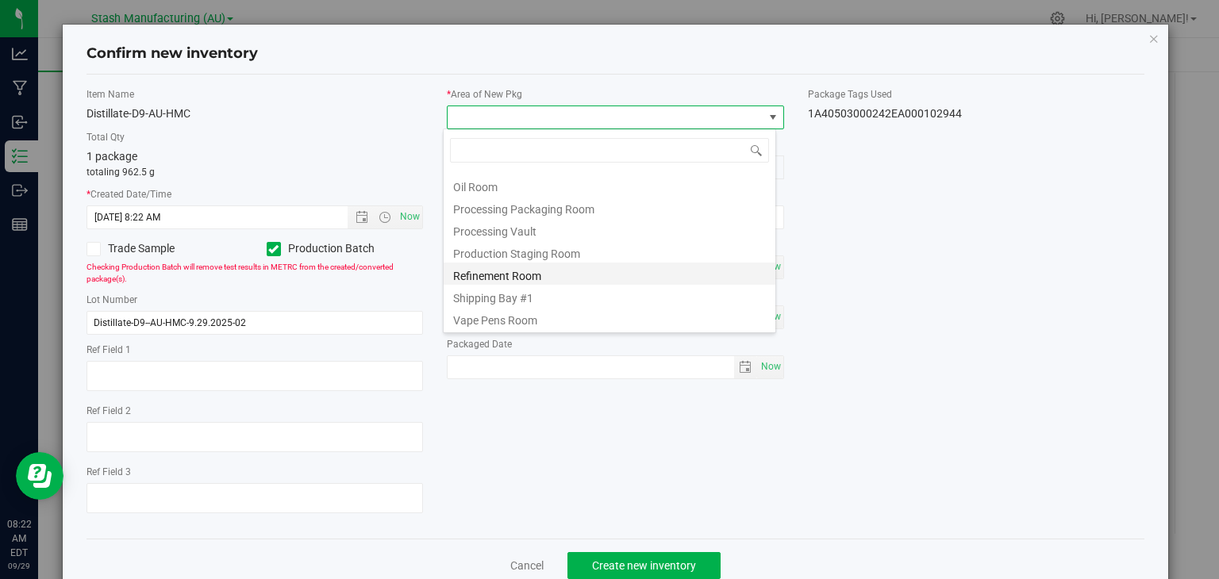
click at [484, 274] on li "Refinement Room" at bounding box center [610, 274] width 332 height 22
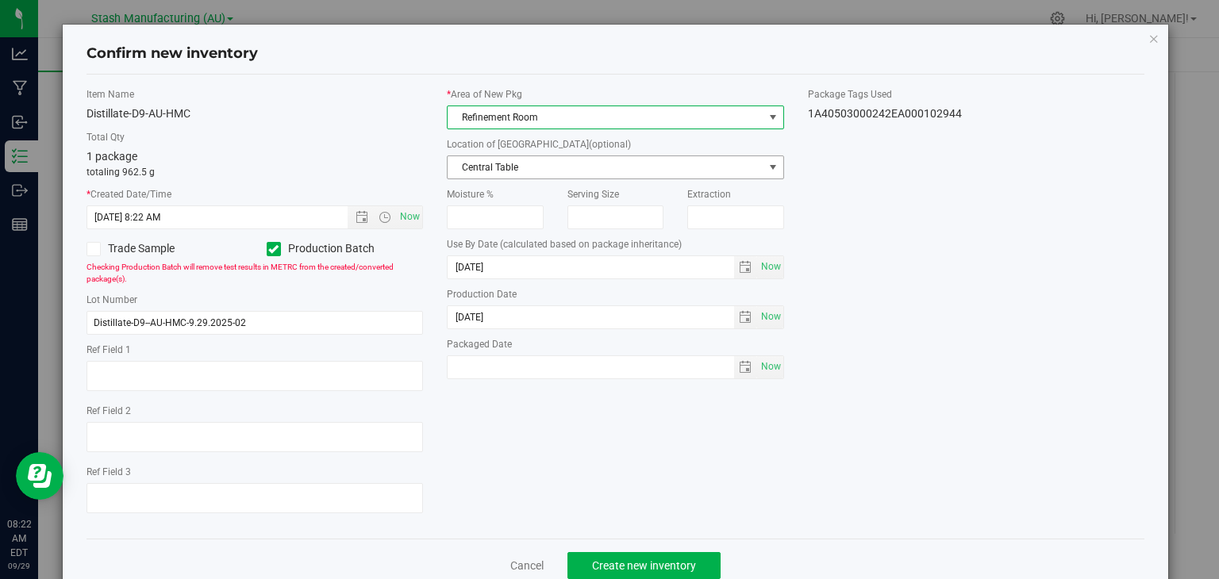
click at [496, 160] on span "Central Table" at bounding box center [606, 167] width 316 height 22
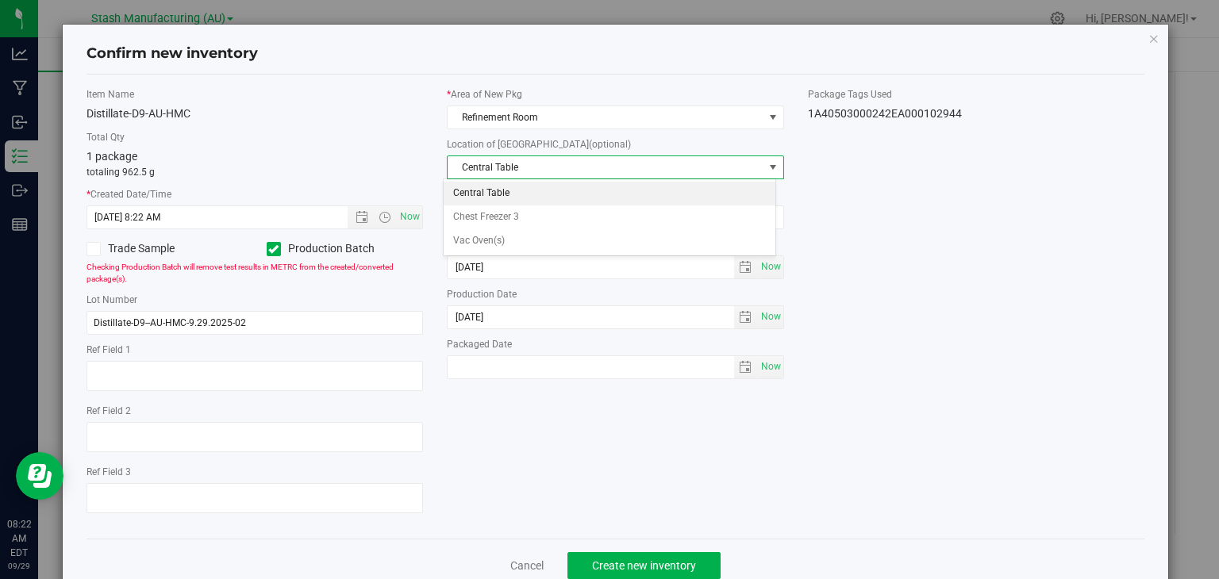
click at [503, 188] on li "Central Table" at bounding box center [610, 194] width 332 height 24
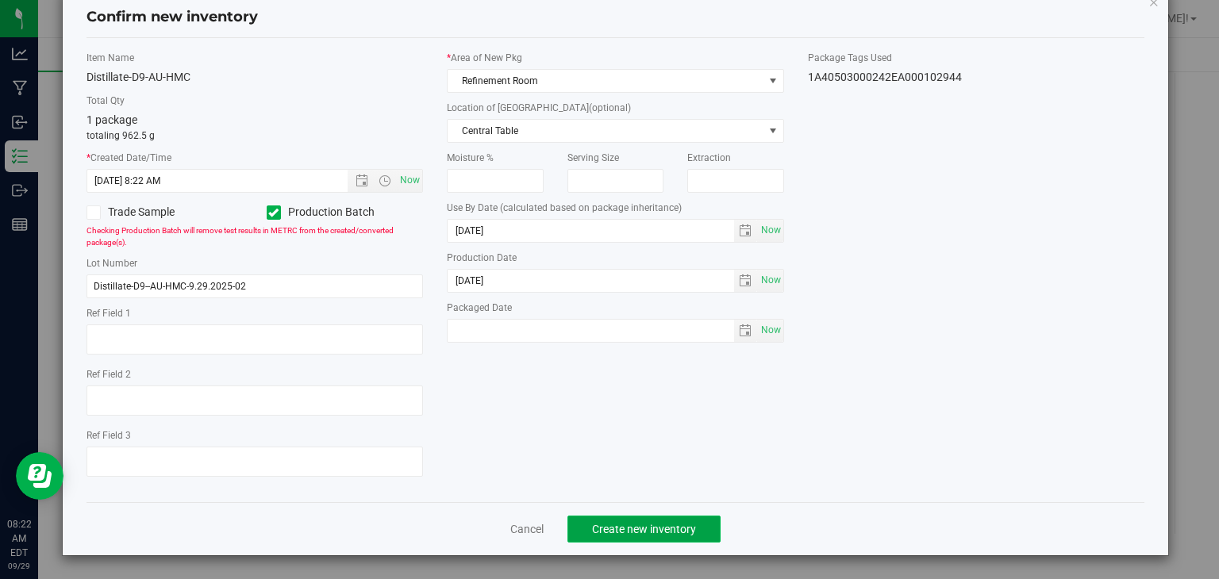
click at [644, 521] on button "Create new inventory" at bounding box center [643, 529] width 153 height 27
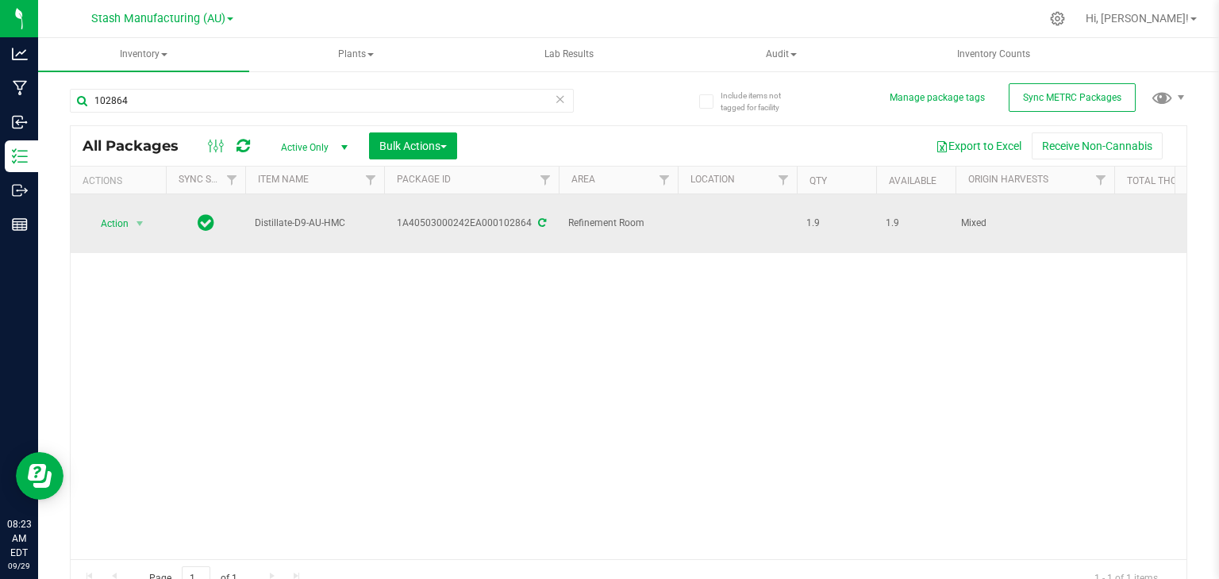
drag, startPoint x: 357, startPoint y: 219, endPoint x: 252, endPoint y: 224, distance: 104.9
click at [252, 224] on td "Distillate-D9-AU-HMC" at bounding box center [314, 223] width 139 height 59
copy span "Distillate-D9-AU-HMC"
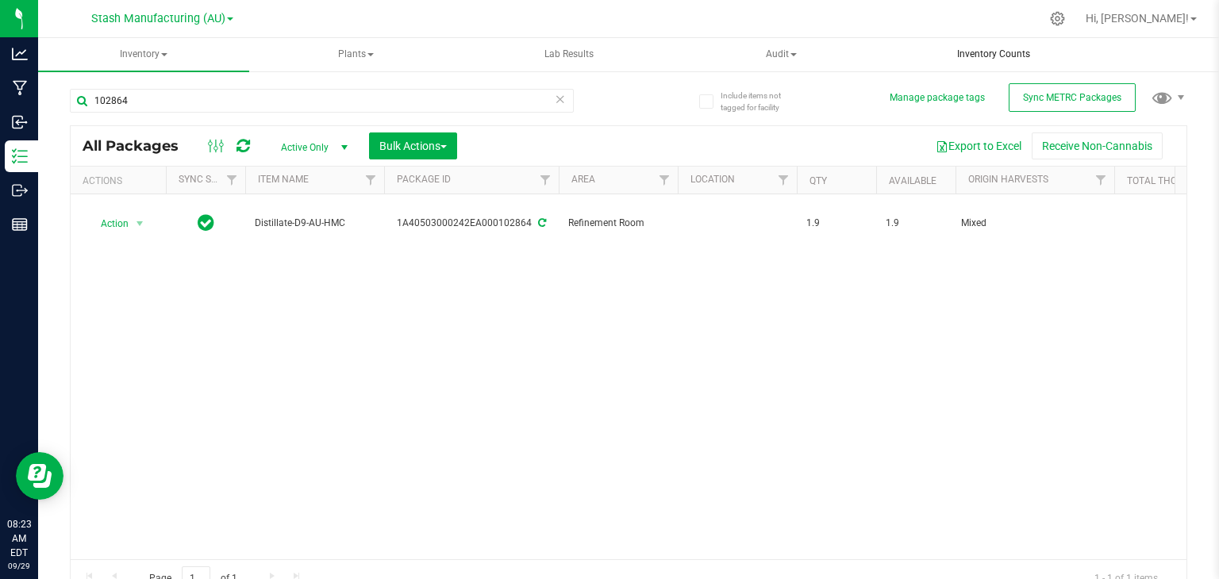
click at [1072, 57] on uib-tab-heading "Inventory Counts" at bounding box center [993, 55] width 209 height 32
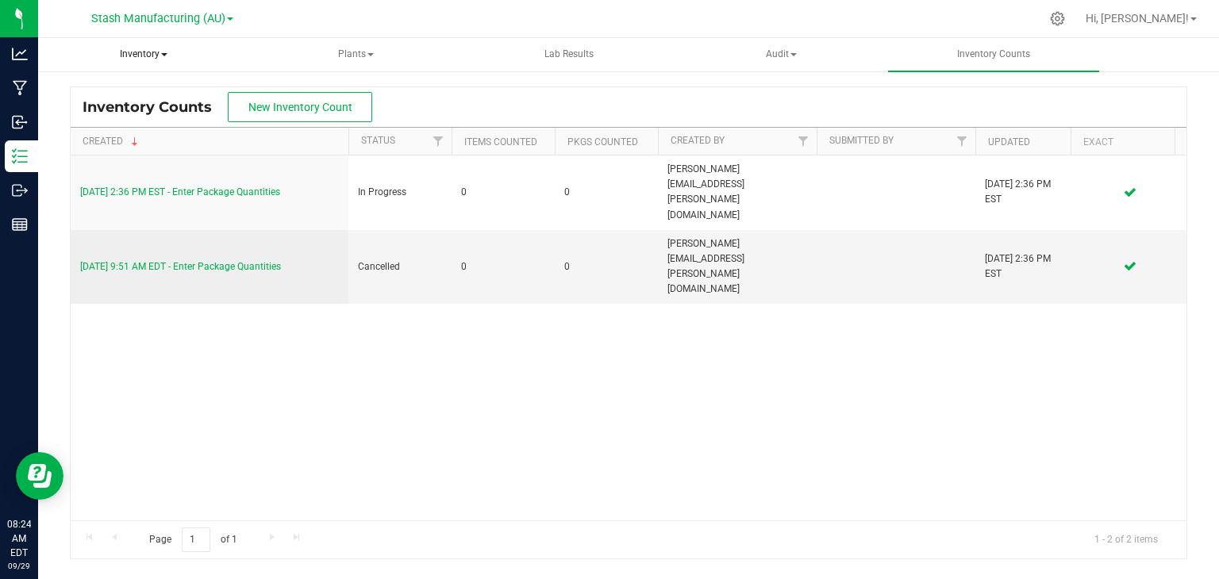
click at [133, 47] on span "Inventory" at bounding box center [143, 55] width 209 height 32
click at [94, 93] on span "All packages" at bounding box center [114, 94] width 109 height 13
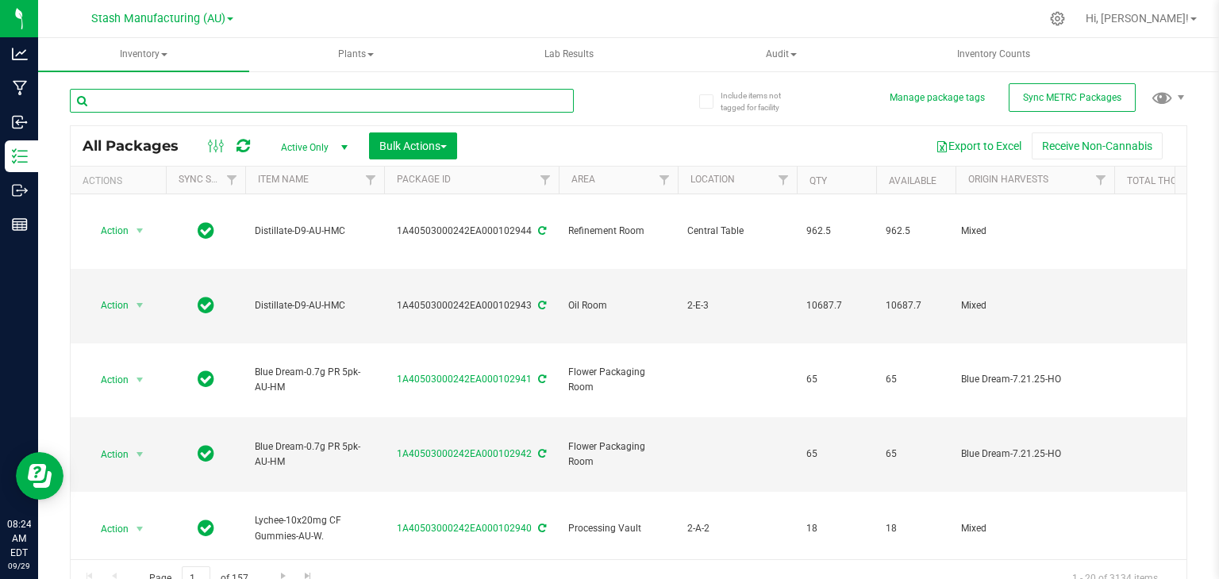
click at [229, 99] on input "text" at bounding box center [322, 101] width 504 height 24
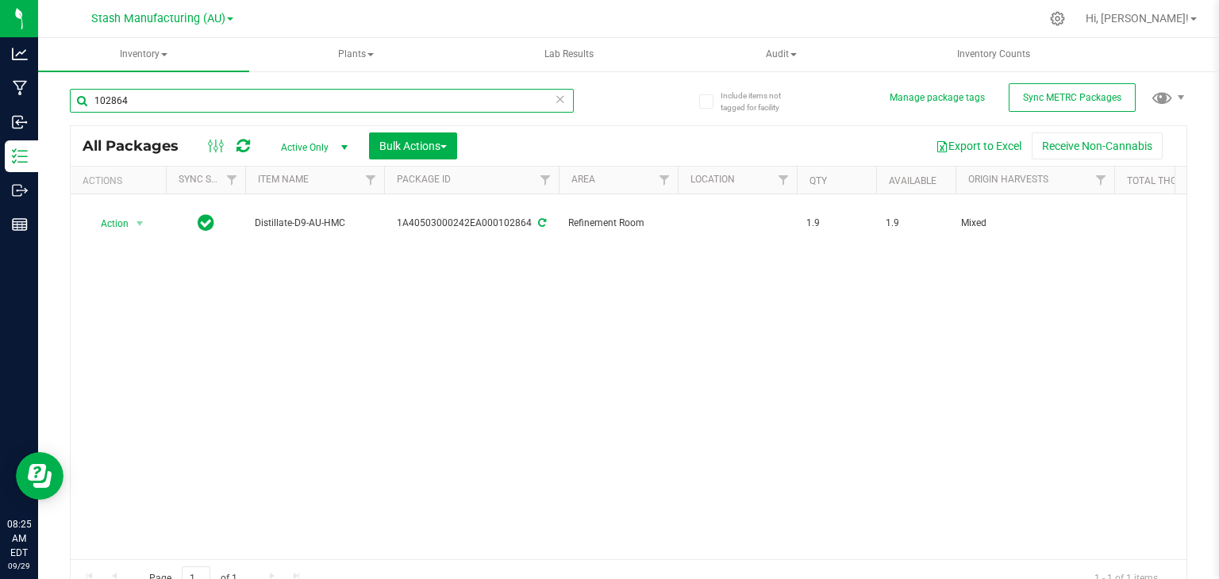
type input "102864"
